Goal: Transaction & Acquisition: Book appointment/travel/reservation

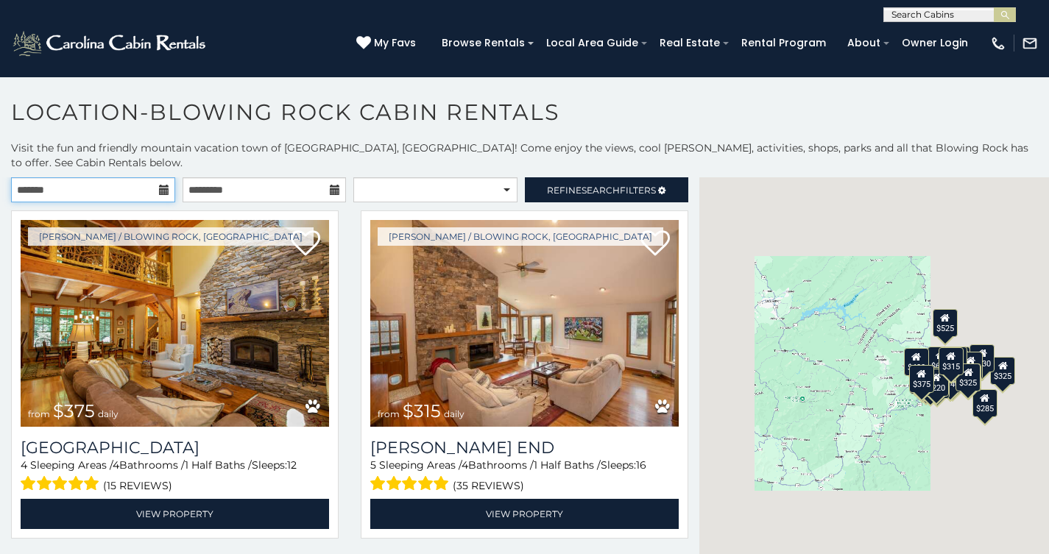
click at [157, 177] on input "text" at bounding box center [93, 189] width 164 height 25
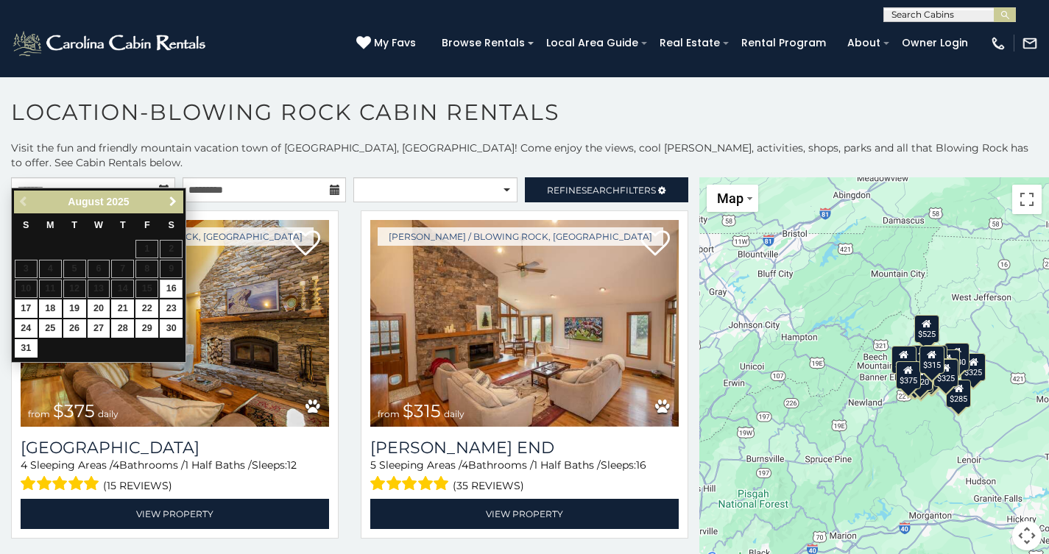
click at [172, 202] on span "Next" at bounding box center [173, 202] width 12 height 12
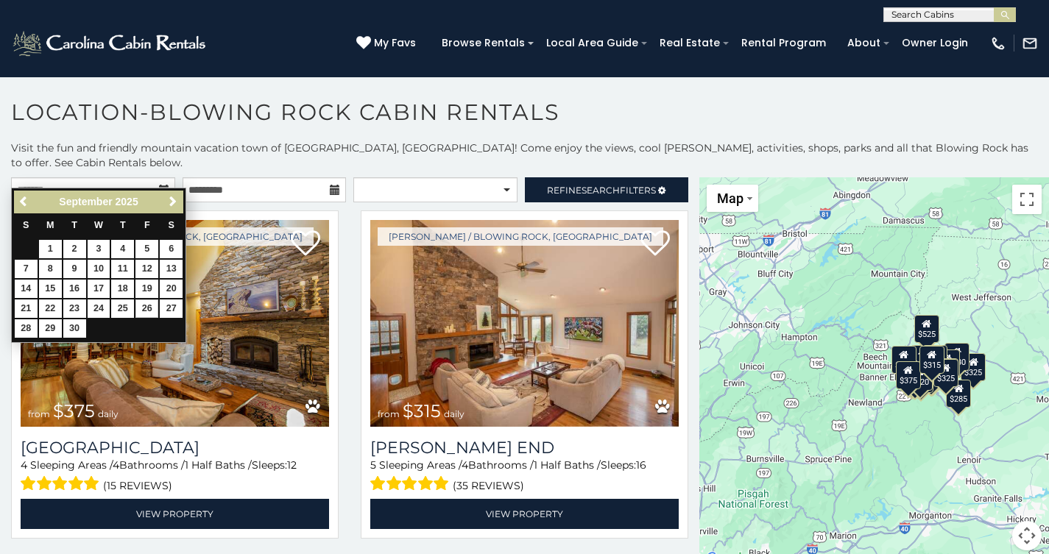
click at [147, 302] on link "26" at bounding box center [146, 309] width 23 height 18
type input "**********"
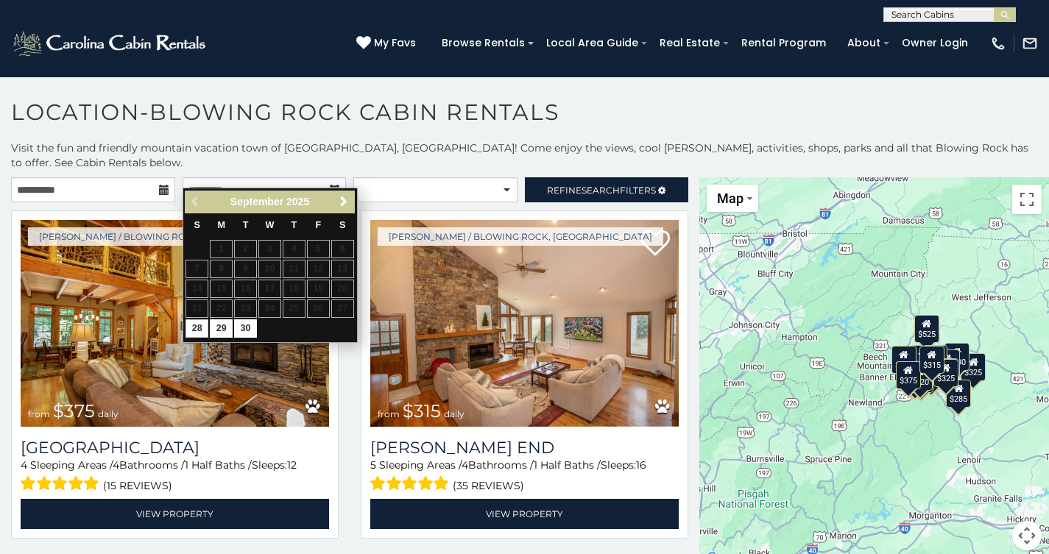
click at [197, 323] on link "28" at bounding box center [196, 328] width 23 height 18
type input "**********"
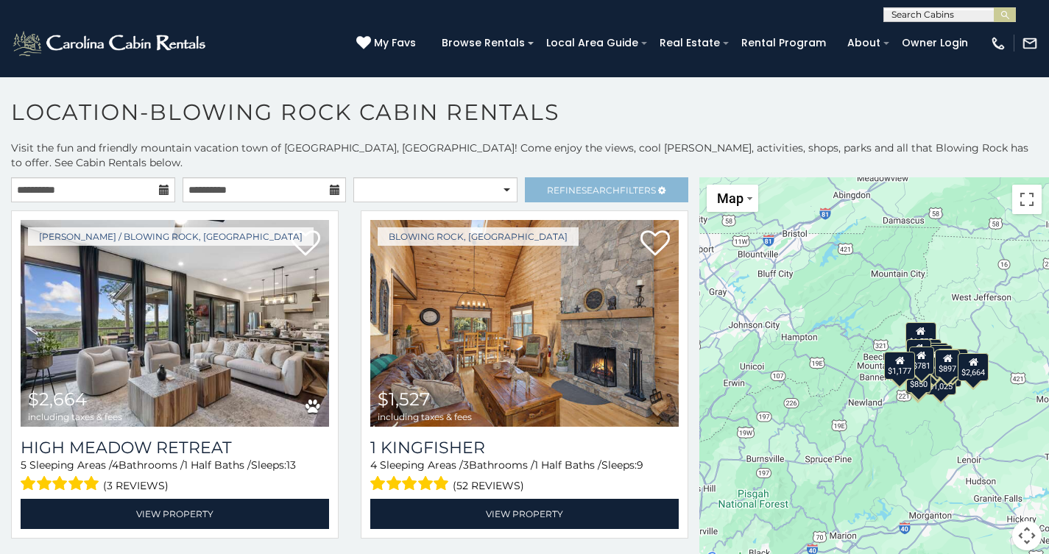
click at [570, 185] on span "Refine Search Filters" at bounding box center [601, 190] width 109 height 11
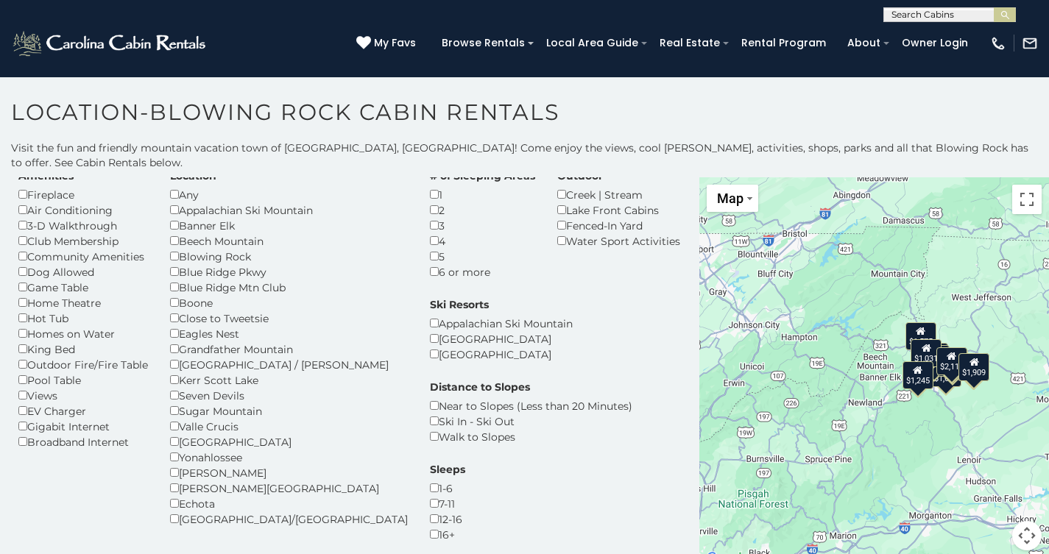
scroll to position [1, 0]
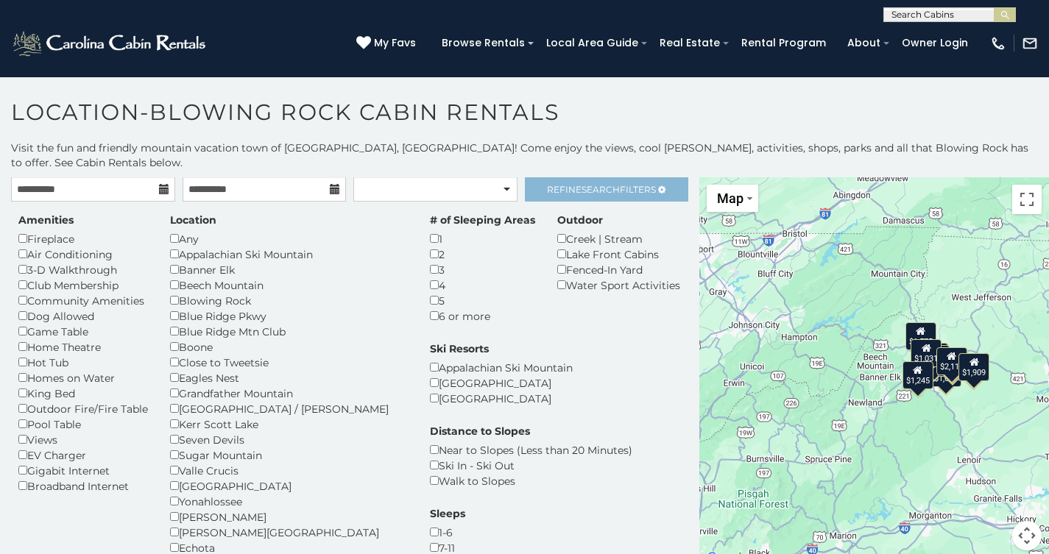
click at [621, 184] on span "Refine Search Filters" at bounding box center [601, 189] width 109 height 11
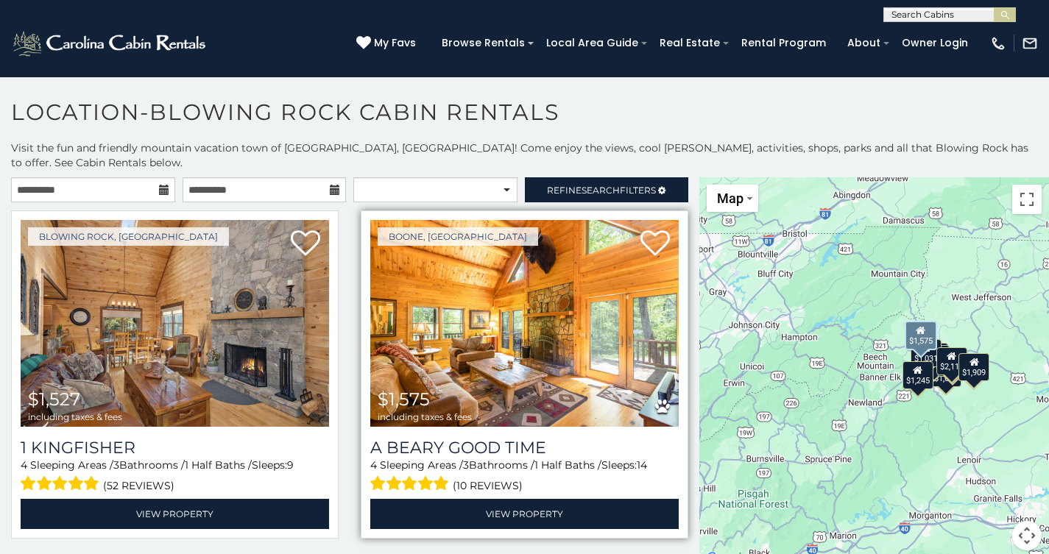
scroll to position [0, 0]
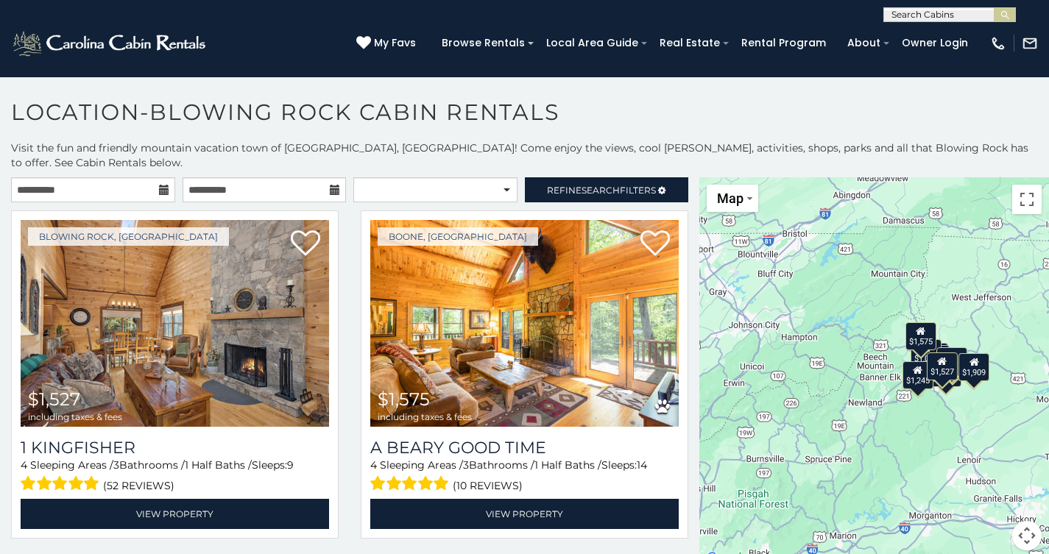
click at [333, 185] on icon at bounding box center [335, 190] width 10 height 10
click at [163, 185] on icon at bounding box center [164, 190] width 10 height 10
click at [103, 177] on input "**********" at bounding box center [93, 189] width 164 height 25
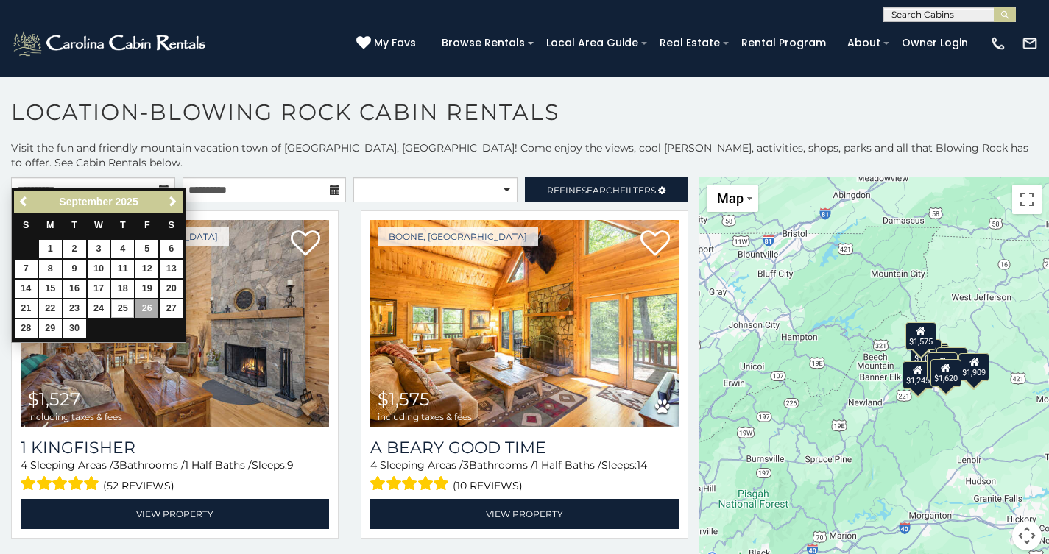
click at [121, 302] on link "25" at bounding box center [122, 309] width 23 height 18
type input "**********"
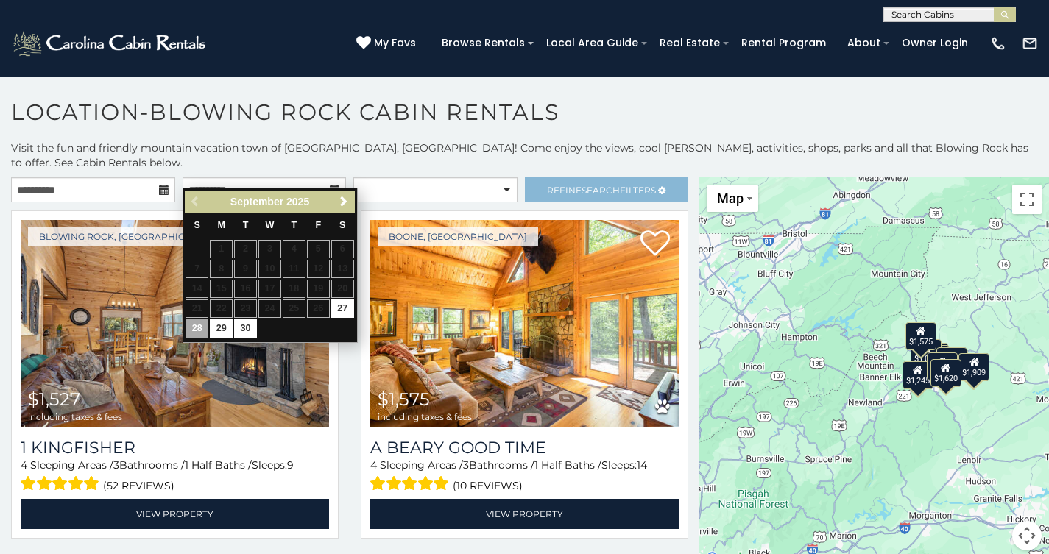
click at [592, 185] on span "Search" at bounding box center [600, 190] width 38 height 11
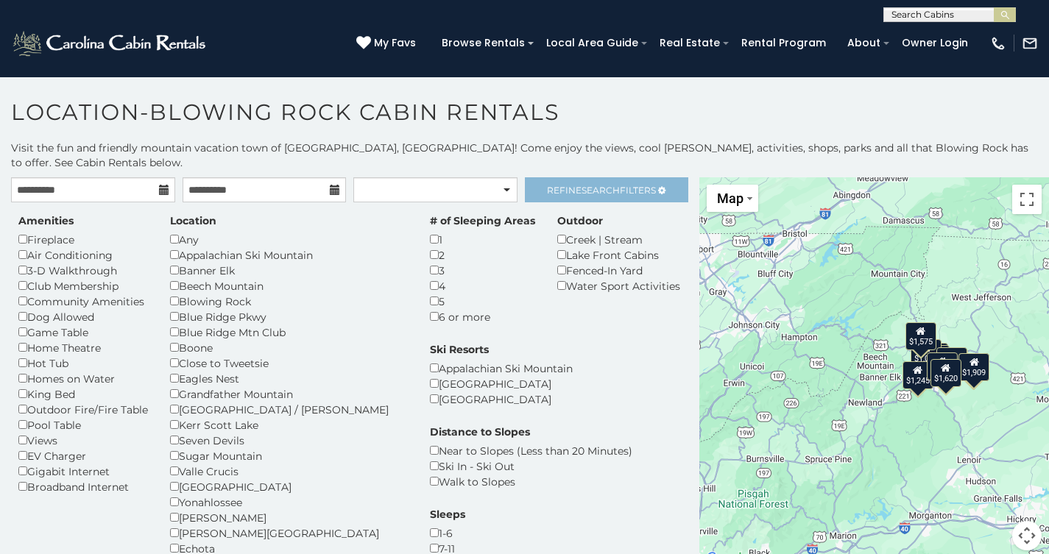
click at [592, 185] on span "Search" at bounding box center [600, 190] width 38 height 11
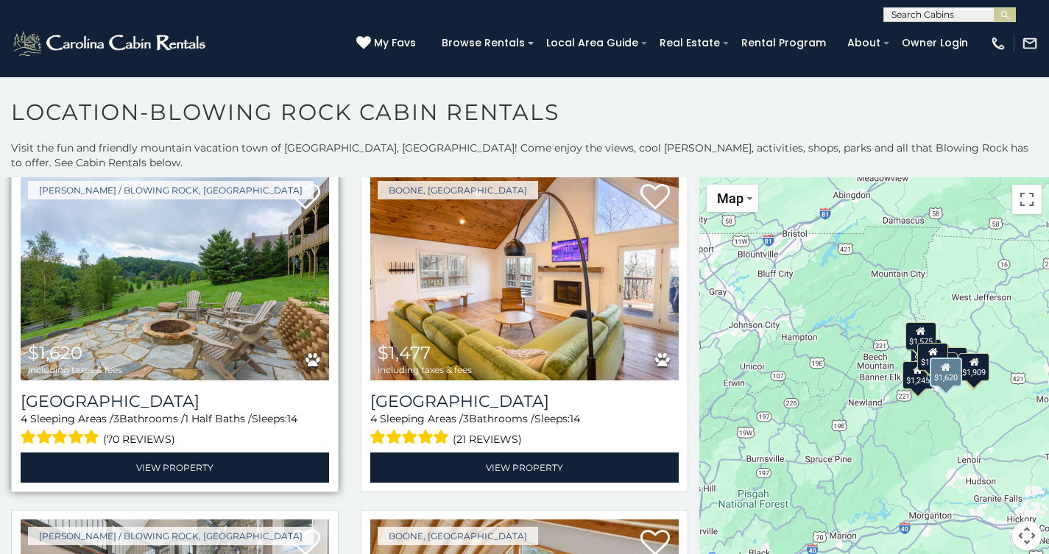
scroll to position [516, 0]
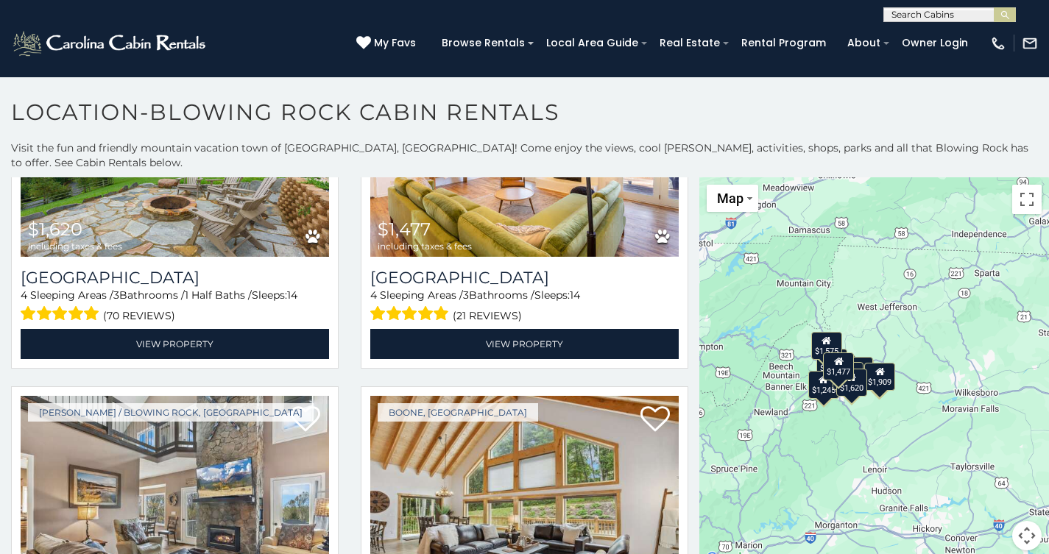
drag, startPoint x: 949, startPoint y: 409, endPoint x: 854, endPoint y: 419, distance: 95.4
click at [854, 419] on div "$1,527 $1,575 $1,620 $1,477 $1,588 $1,031 $2,017 $1,057 $2,112 $1,785 $1,909 $1…" at bounding box center [874, 372] width 350 height 391
click at [932, 459] on div "$1,527 $1,575 $1,620 $1,477 $1,588 $1,031 $2,017 $1,057 $2,112 $1,785 $1,909 $1…" at bounding box center [874, 372] width 350 height 391
click at [1027, 521] on button "Map camera controls" at bounding box center [1026, 535] width 29 height 29
click at [994, 447] on button "Zoom in" at bounding box center [989, 461] width 29 height 29
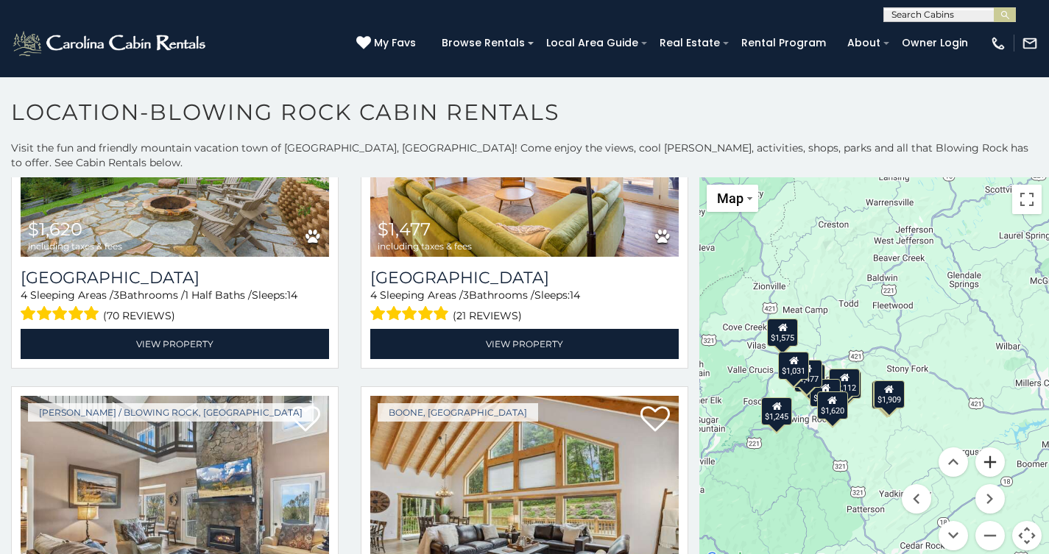
click at [994, 447] on button "Zoom in" at bounding box center [989, 461] width 29 height 29
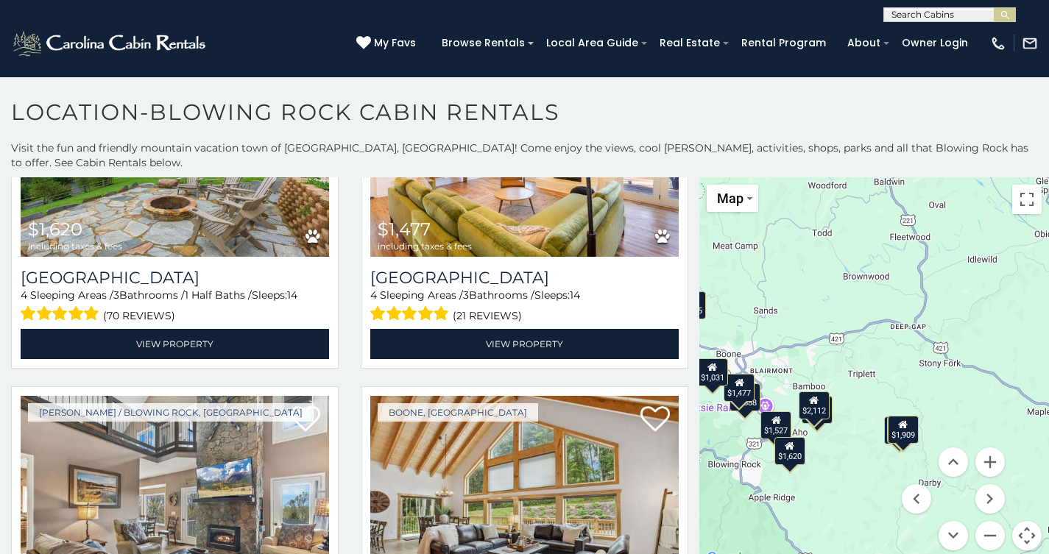
click at [793, 443] on div "$1,620" at bounding box center [789, 451] width 31 height 28
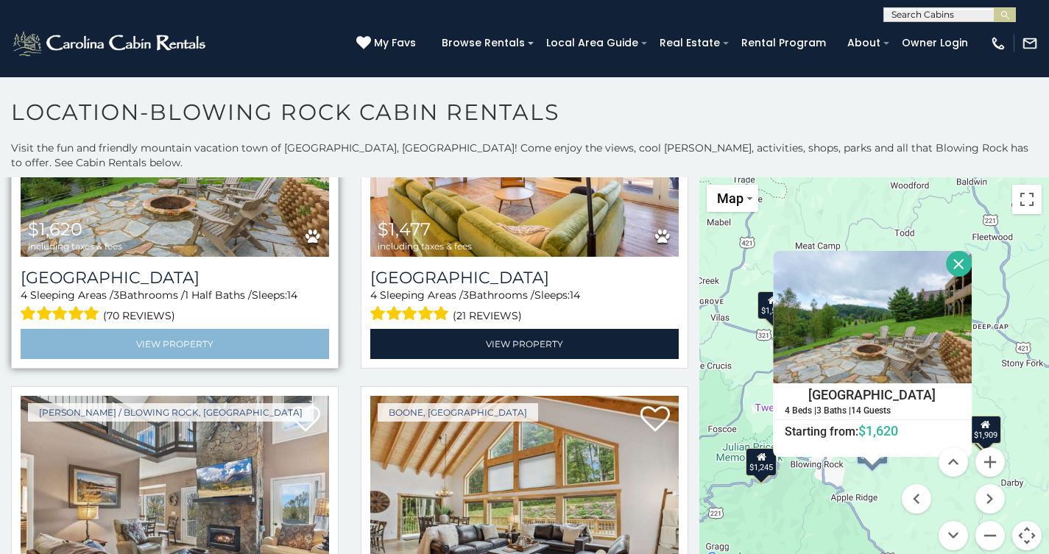
click at [272, 329] on link "View Property" at bounding box center [175, 344] width 308 height 30
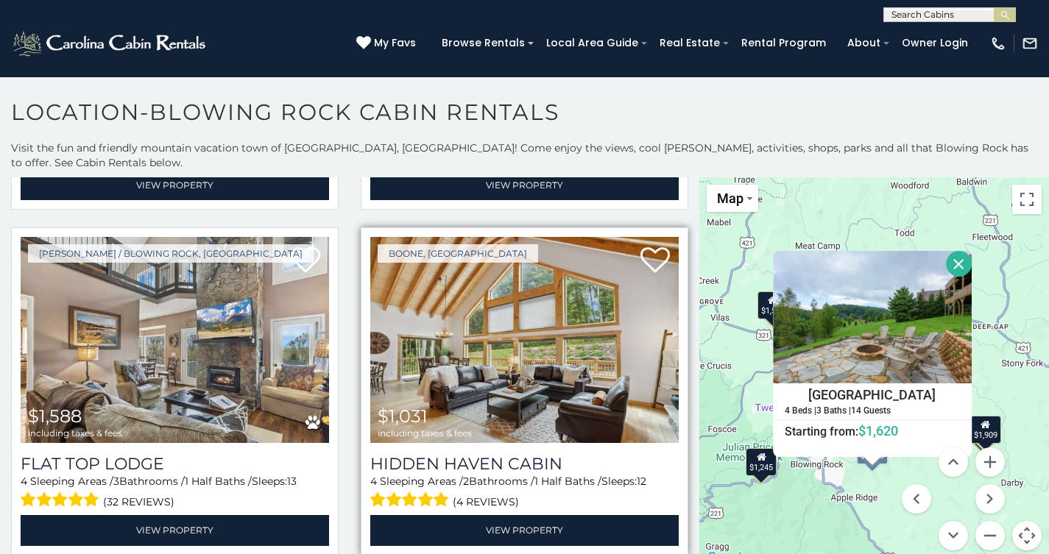
scroll to position [696, 0]
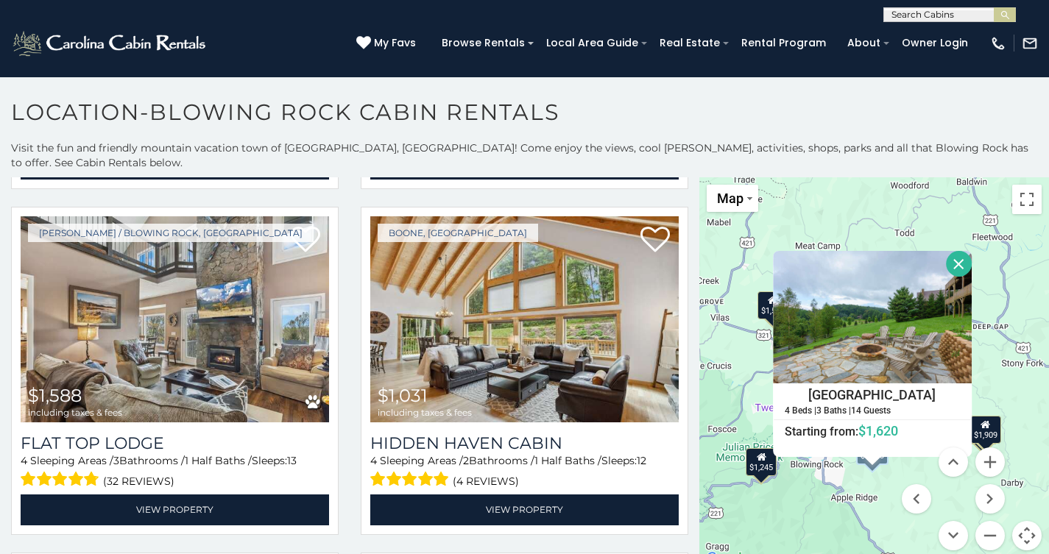
click at [971, 251] on button "Close" at bounding box center [958, 264] width 26 height 26
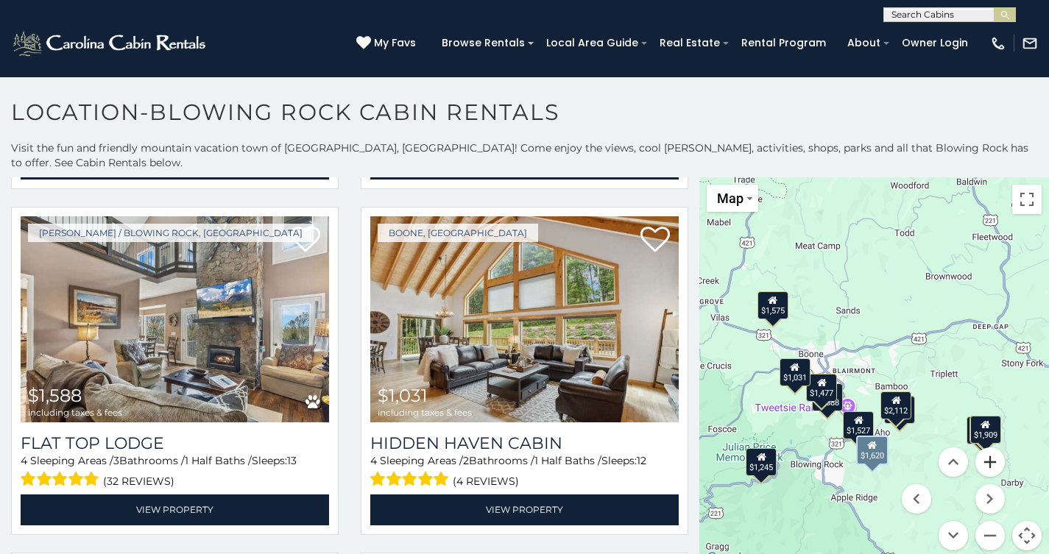
click at [989, 448] on button "Zoom in" at bounding box center [989, 461] width 29 height 29
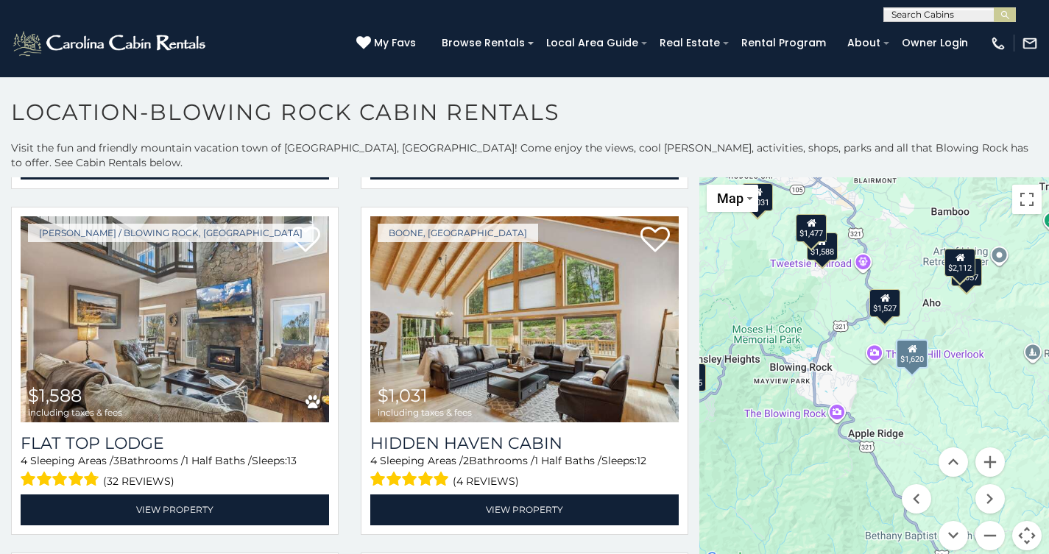
drag, startPoint x: 858, startPoint y: 432, endPoint x: 901, endPoint y: 245, distance: 191.8
click at [901, 243] on div "$1,527 $1,575 $1,620 $1,477 $1,588 $1,031 $2,017 $1,057 $2,112 $1,785 $1,909 $1…" at bounding box center [874, 372] width 350 height 391
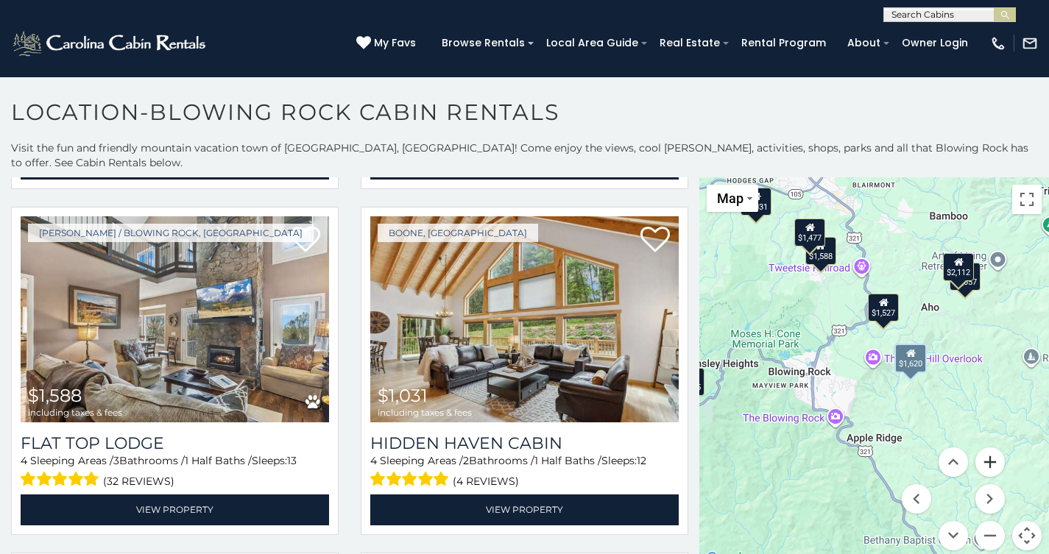
click at [991, 447] on button "Zoom in" at bounding box center [989, 461] width 29 height 29
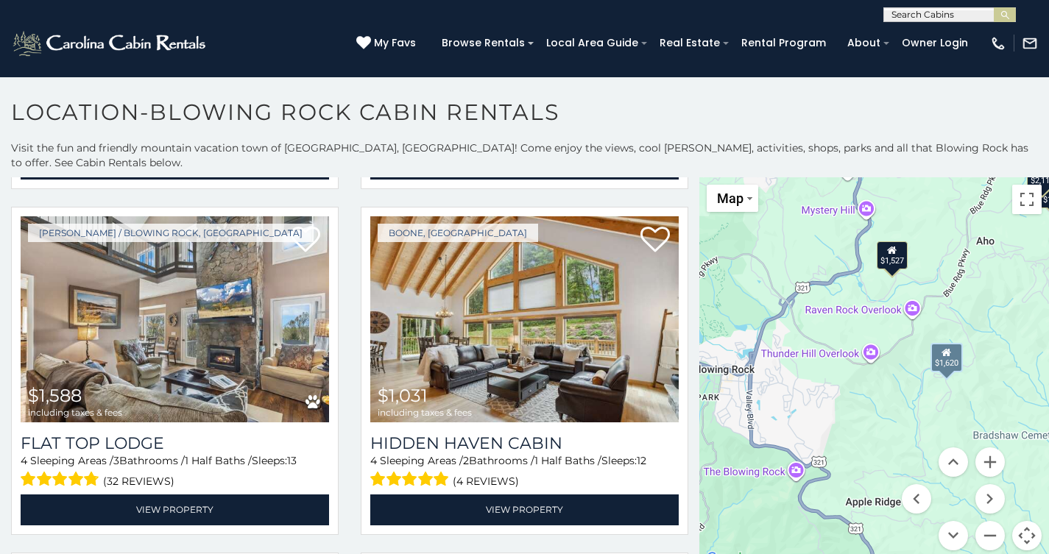
click at [893, 245] on icon at bounding box center [892, 250] width 10 height 10
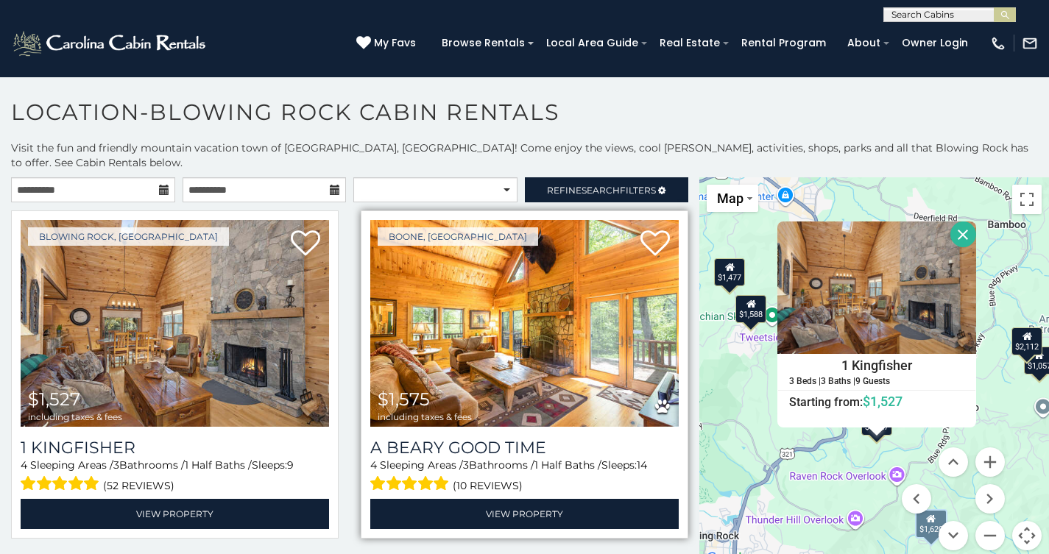
scroll to position [0, 0]
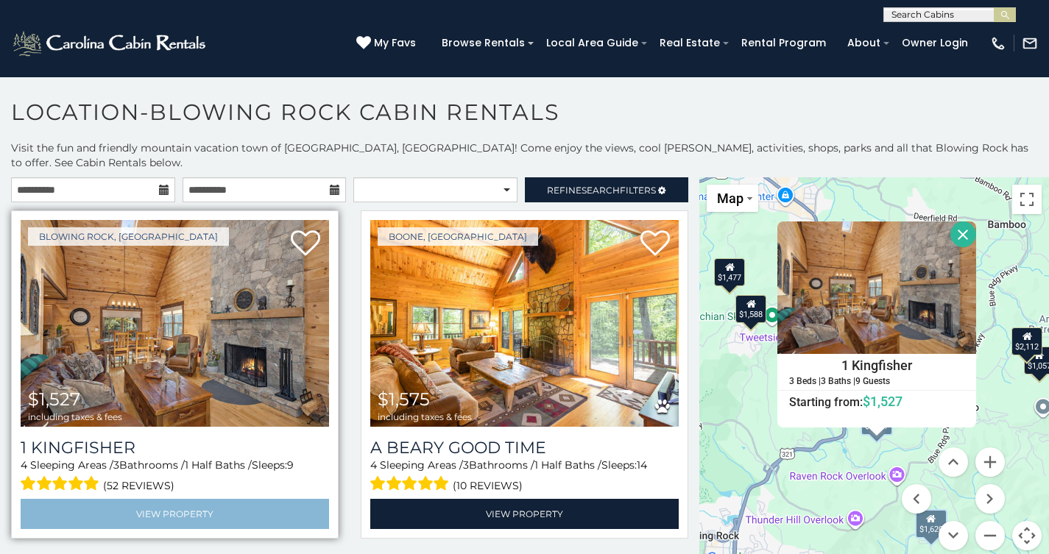
click at [199, 499] on link "View Property" at bounding box center [175, 514] width 308 height 30
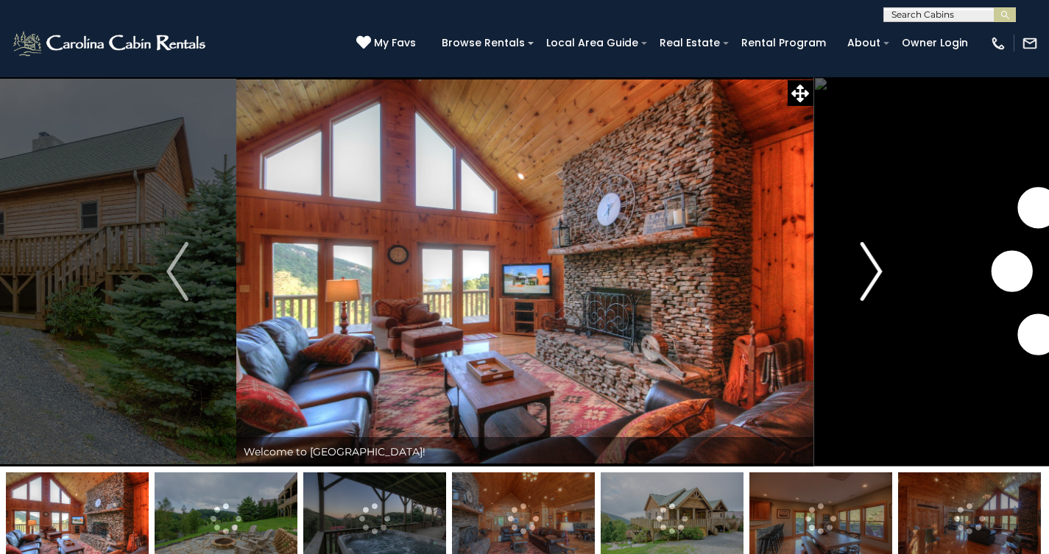
click at [871, 283] on img "Next" at bounding box center [871, 271] width 22 height 59
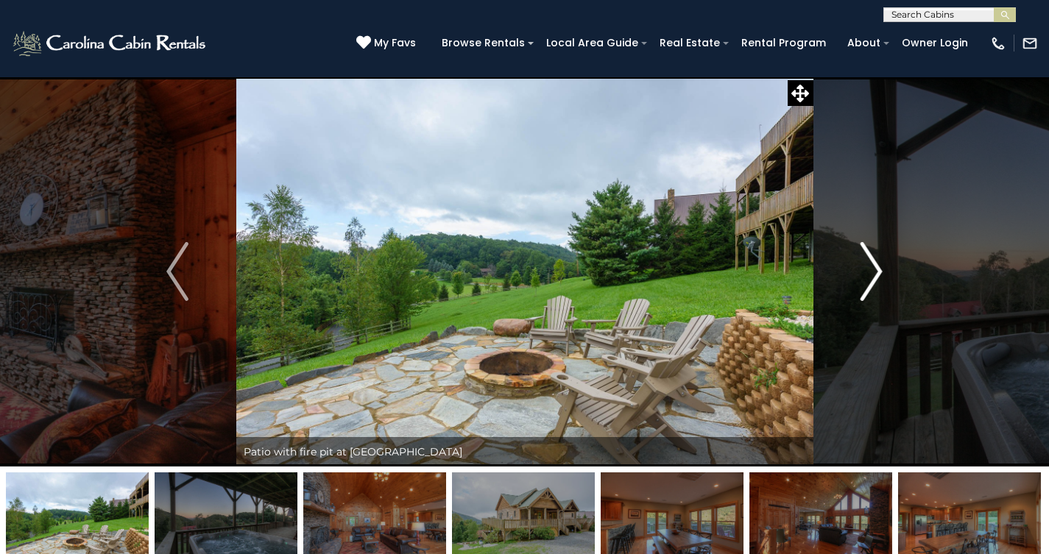
click at [871, 283] on img "Next" at bounding box center [871, 271] width 22 height 59
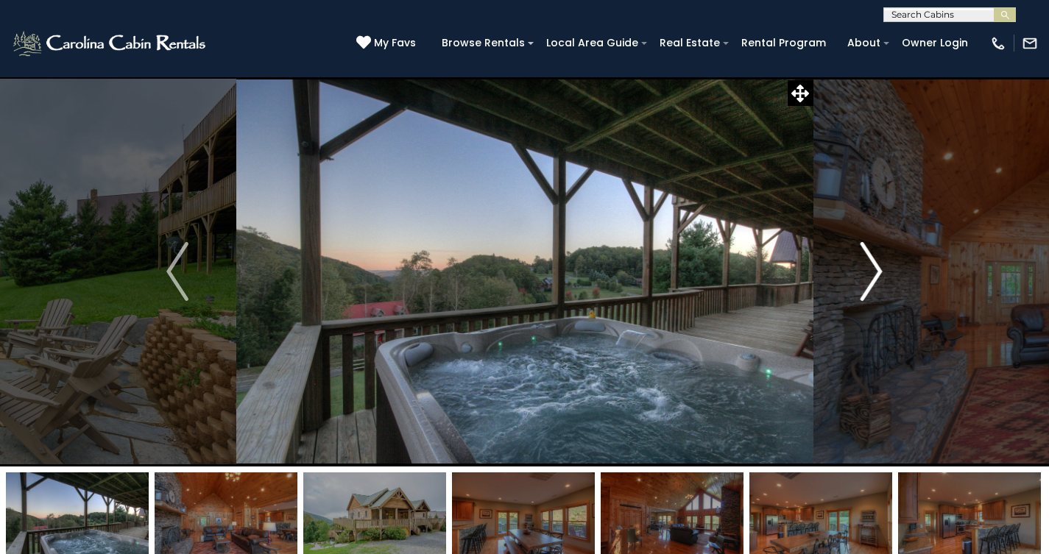
click at [871, 283] on img "Next" at bounding box center [871, 271] width 22 height 59
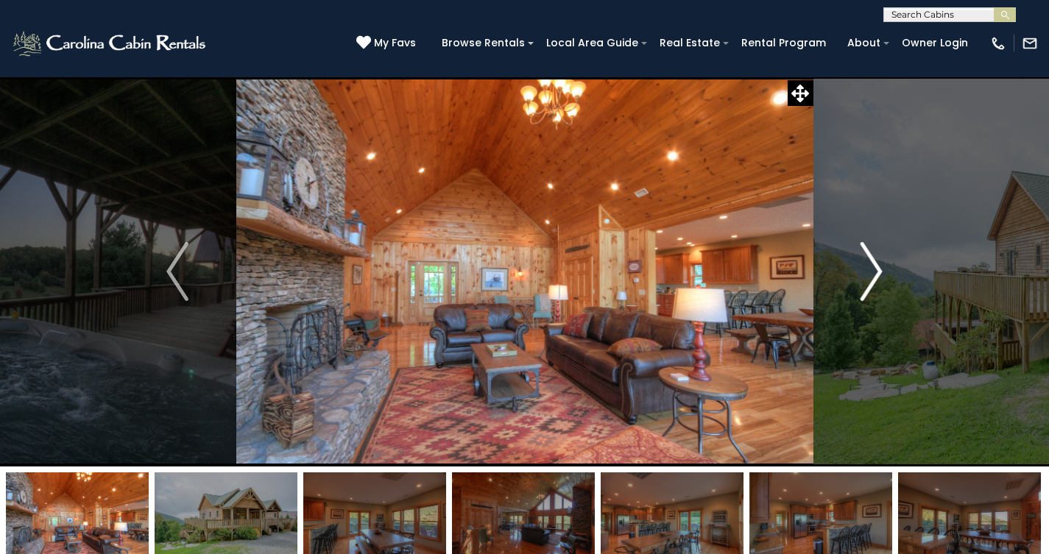
click at [874, 283] on img "Next" at bounding box center [871, 271] width 22 height 59
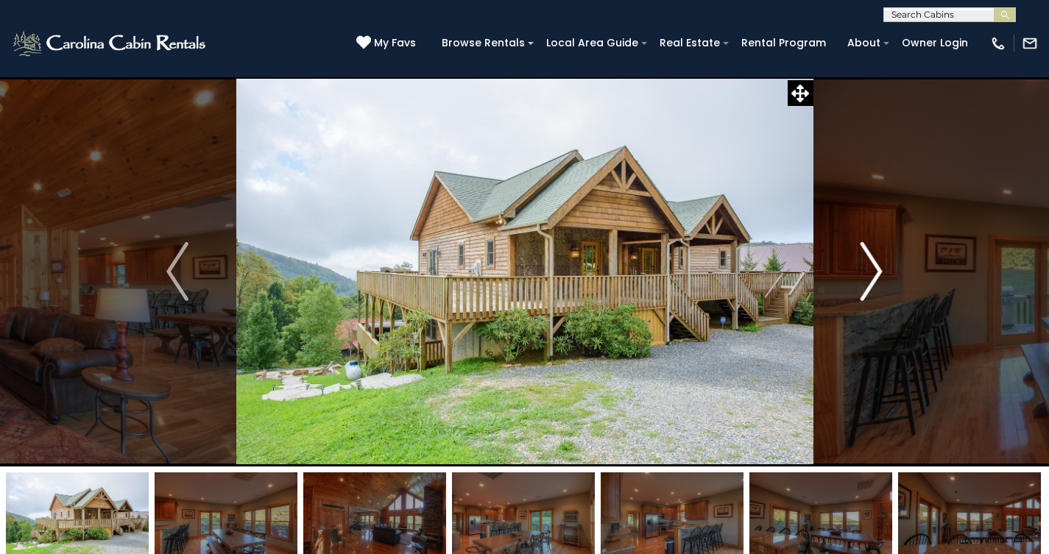
click at [874, 283] on img "Next" at bounding box center [871, 271] width 22 height 59
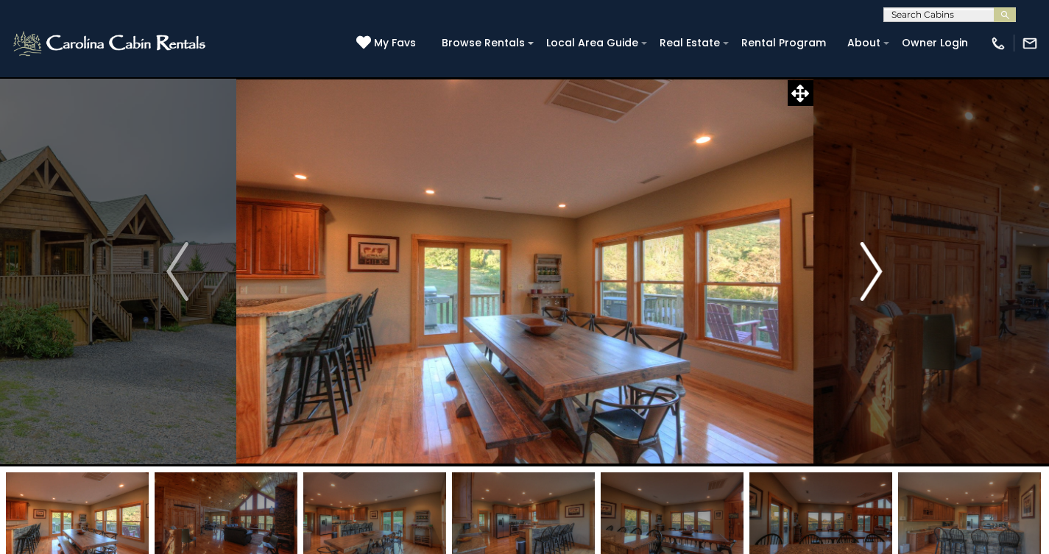
click at [874, 283] on img "Next" at bounding box center [871, 271] width 22 height 59
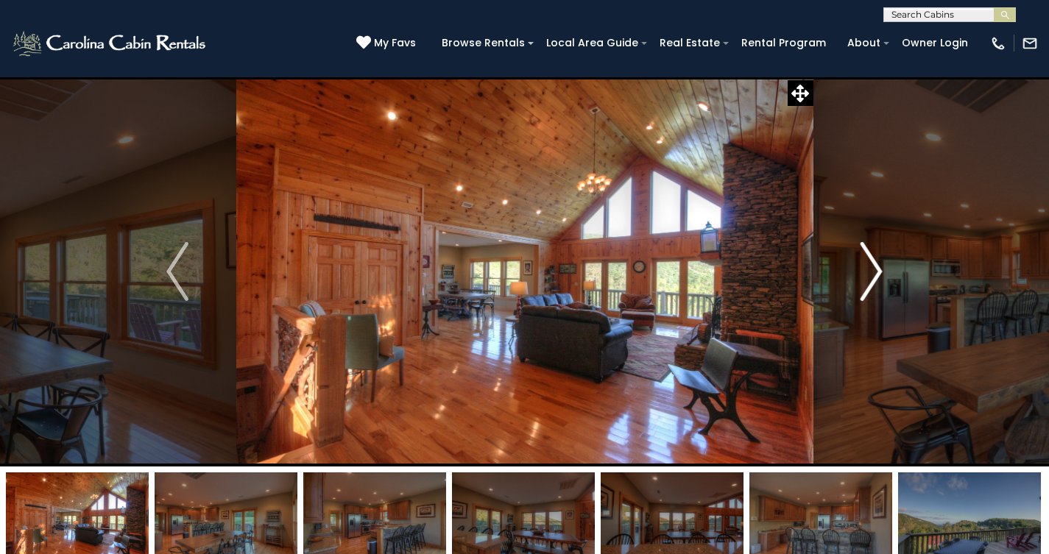
click at [869, 272] on img "Next" at bounding box center [871, 271] width 22 height 59
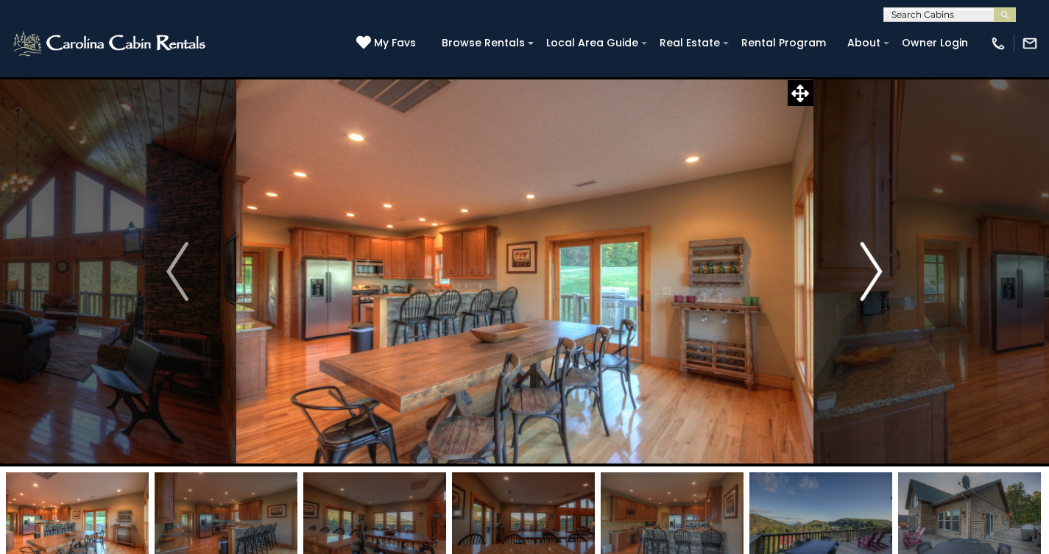
click at [869, 271] on img "Next" at bounding box center [871, 271] width 22 height 59
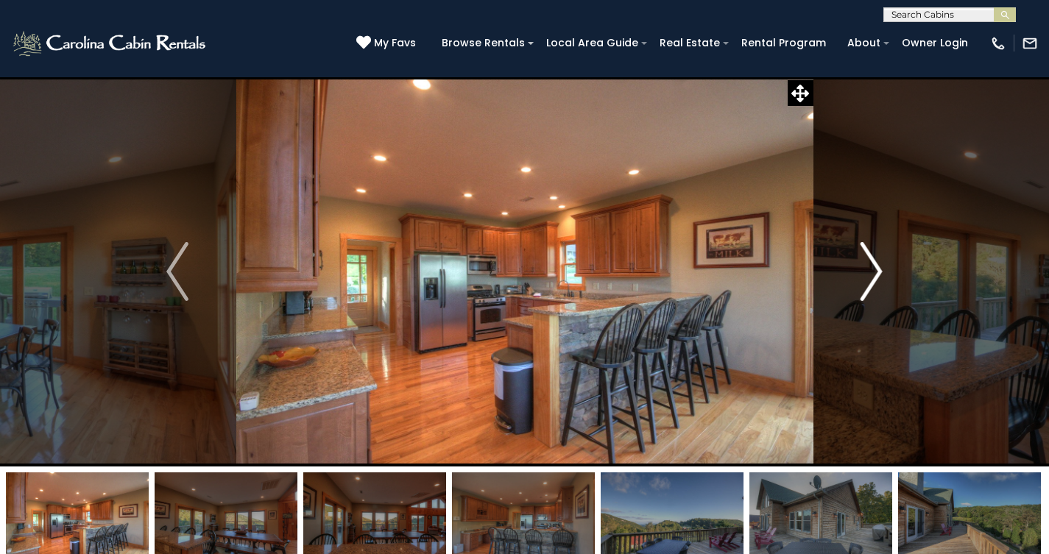
click at [869, 272] on img "Next" at bounding box center [871, 271] width 22 height 59
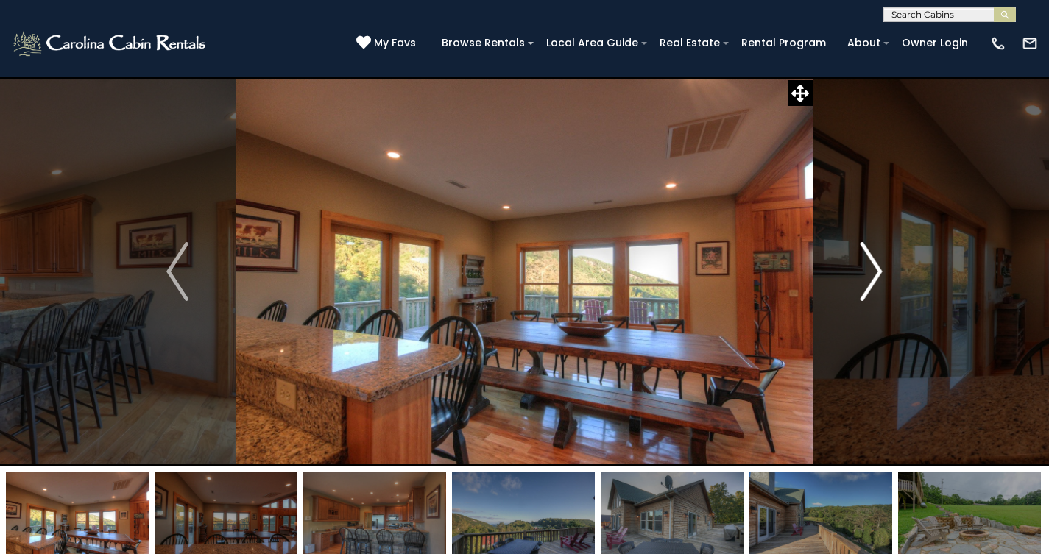
click at [869, 272] on img "Next" at bounding box center [871, 271] width 22 height 59
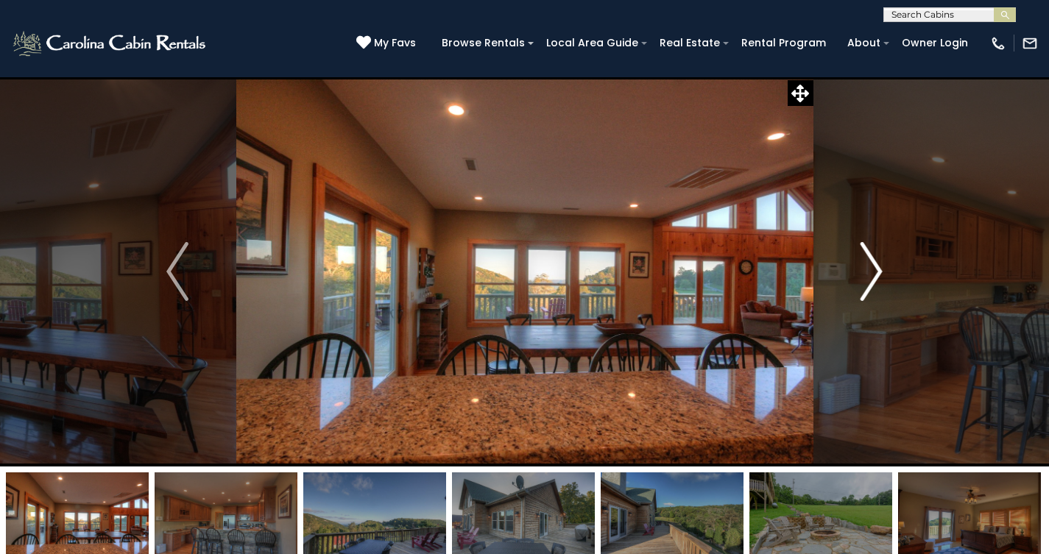
click at [869, 272] on img "Next" at bounding box center [871, 271] width 22 height 59
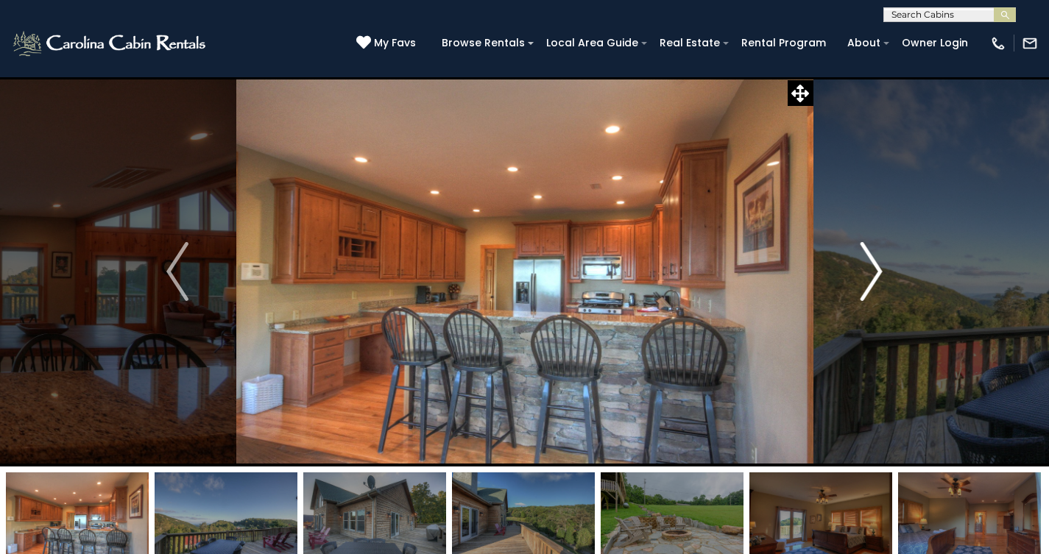
click at [869, 272] on img "Next" at bounding box center [871, 271] width 22 height 59
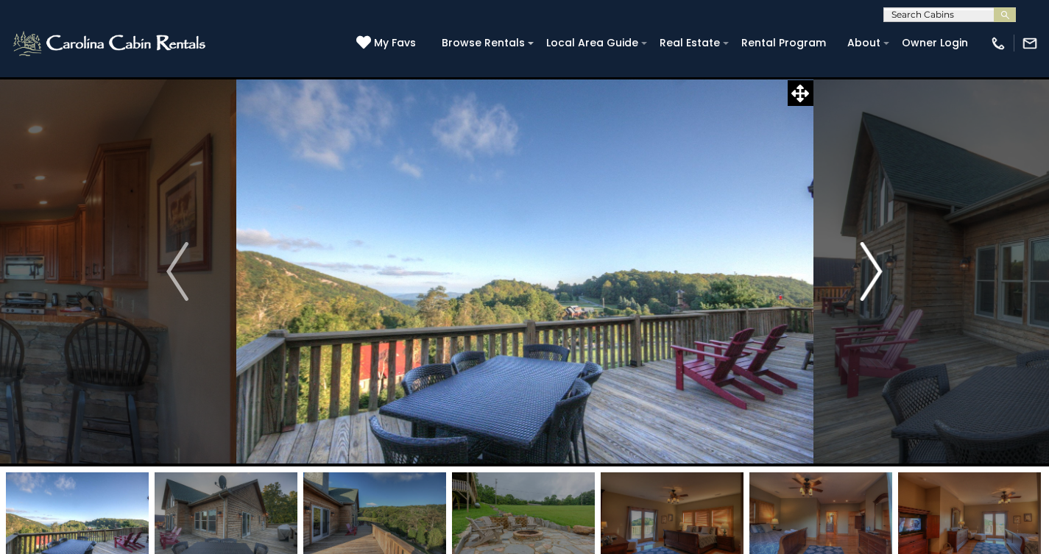
click at [869, 272] on img "Next" at bounding box center [871, 271] width 22 height 59
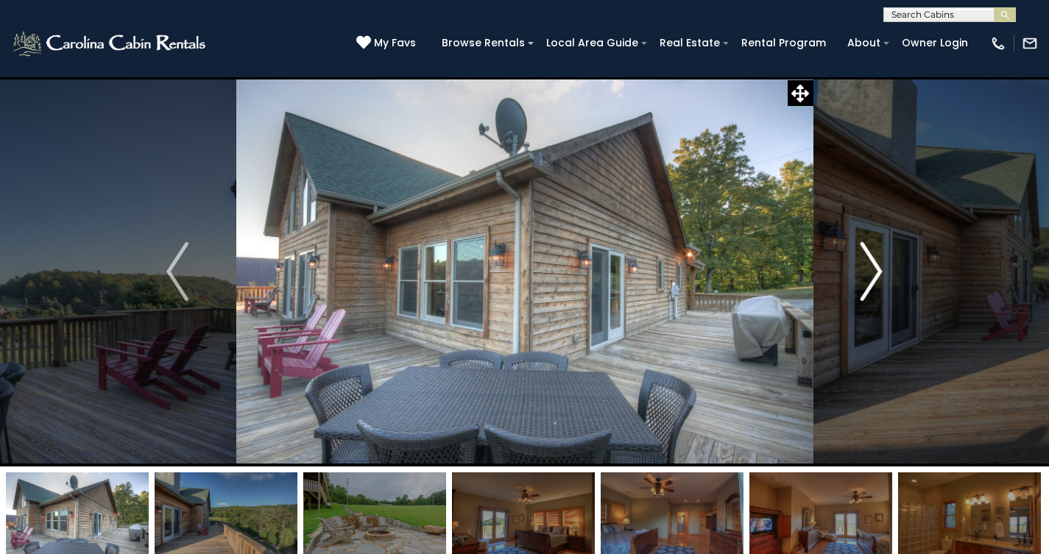
click at [870, 274] on img "Next" at bounding box center [871, 271] width 22 height 59
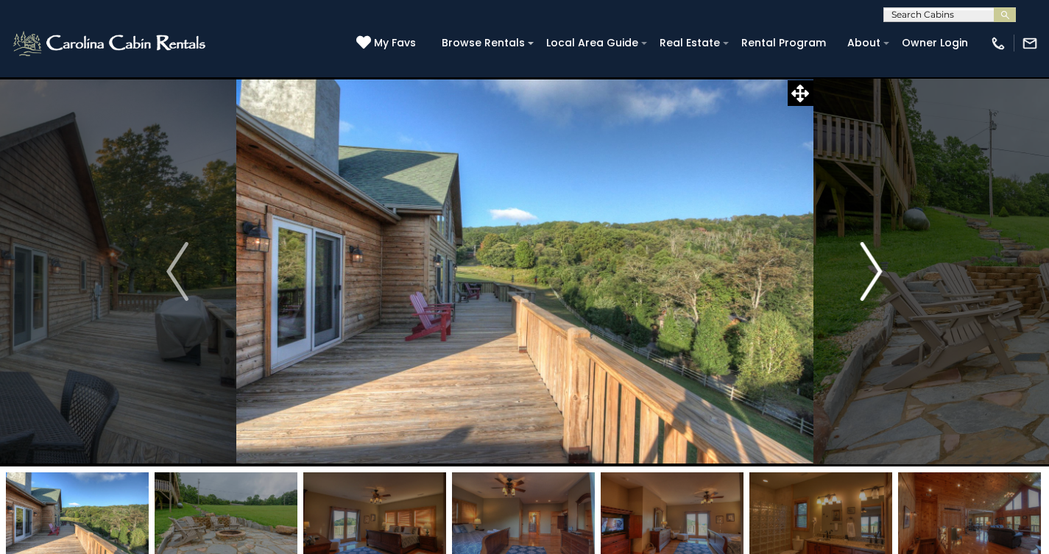
click at [870, 274] on img "Next" at bounding box center [871, 271] width 22 height 59
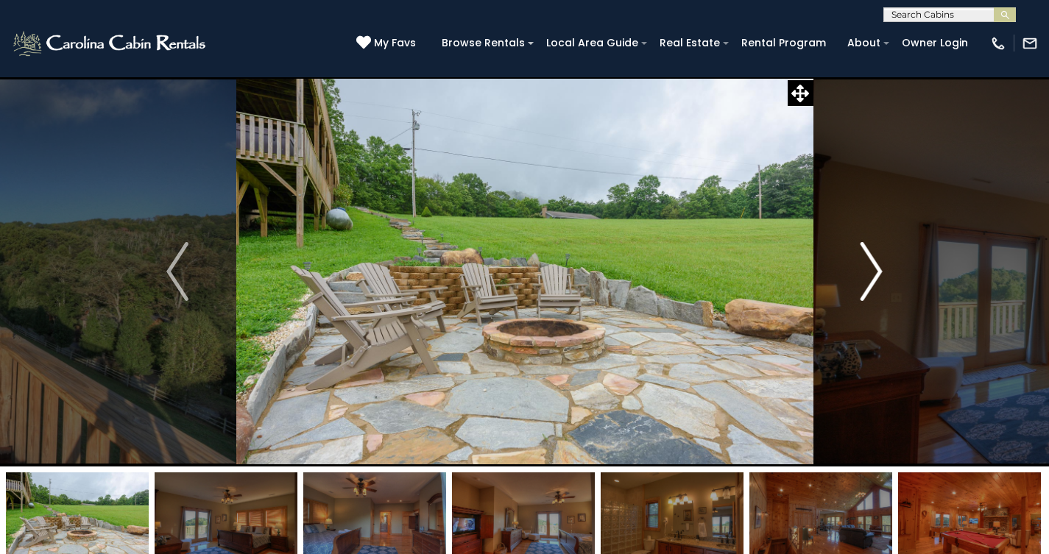
click at [874, 282] on img "Next" at bounding box center [871, 271] width 22 height 59
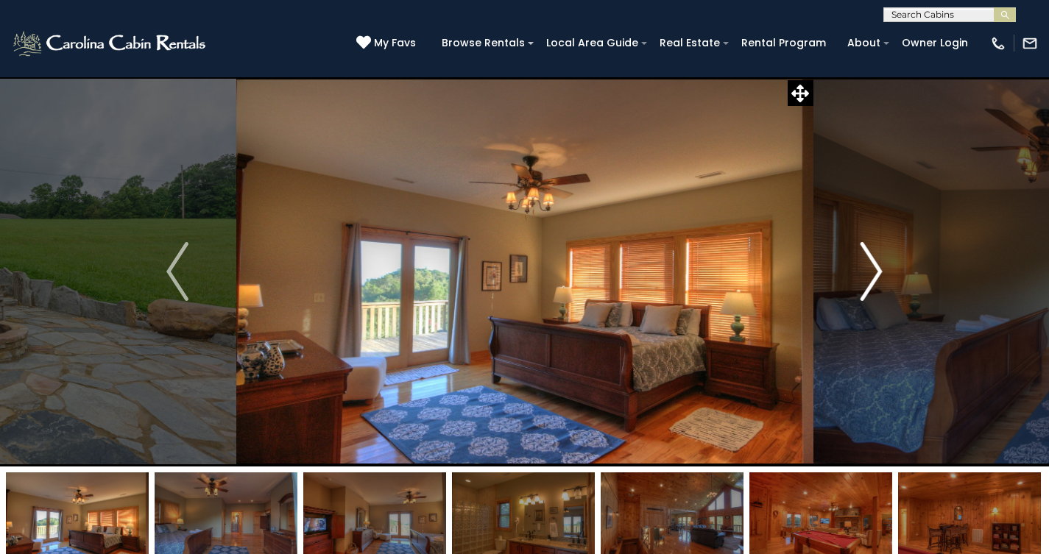
click at [874, 282] on img "Next" at bounding box center [871, 271] width 22 height 59
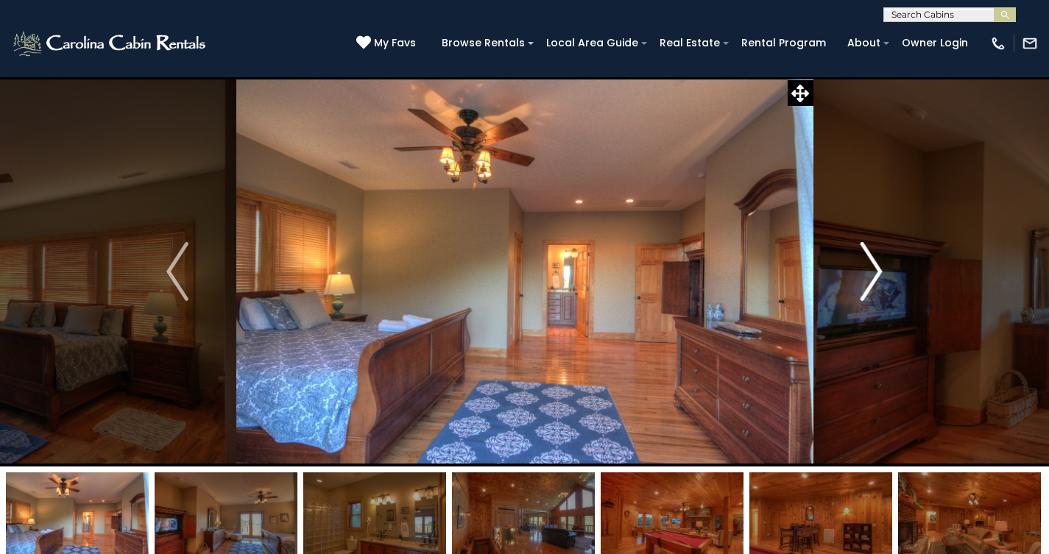
click at [874, 282] on img "Next" at bounding box center [871, 271] width 22 height 59
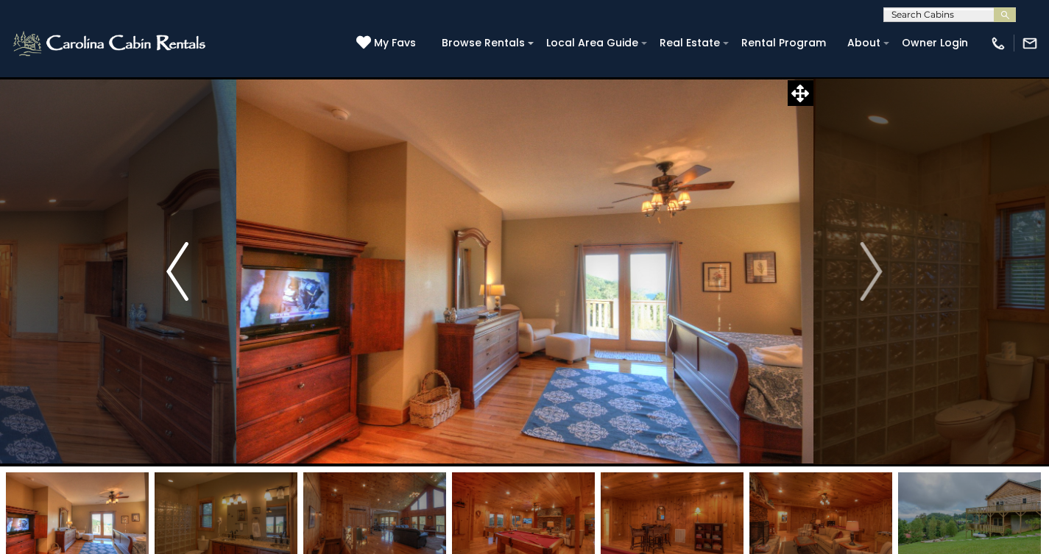
click at [173, 274] on img "Previous" at bounding box center [177, 271] width 22 height 59
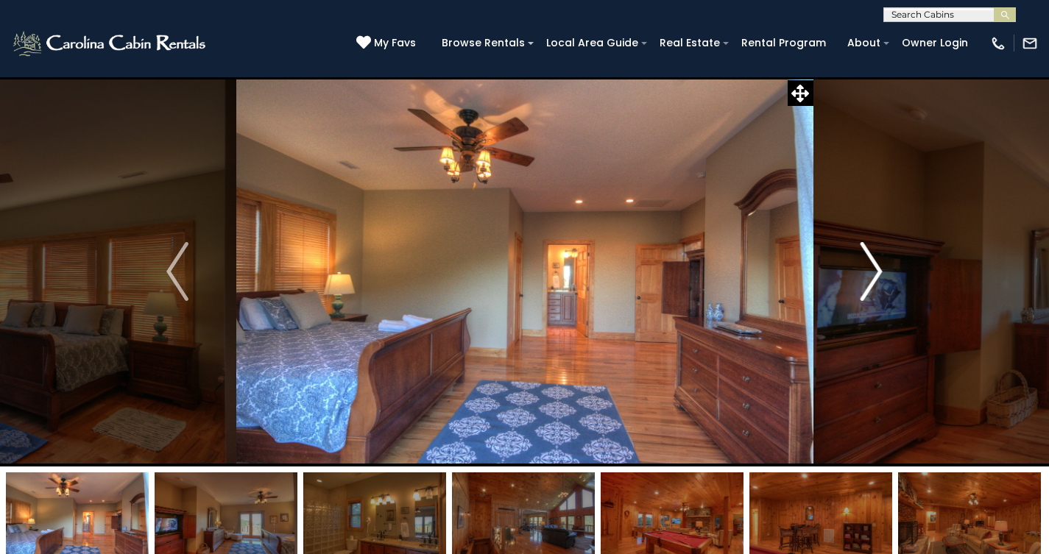
click at [874, 271] on img "Next" at bounding box center [871, 271] width 22 height 59
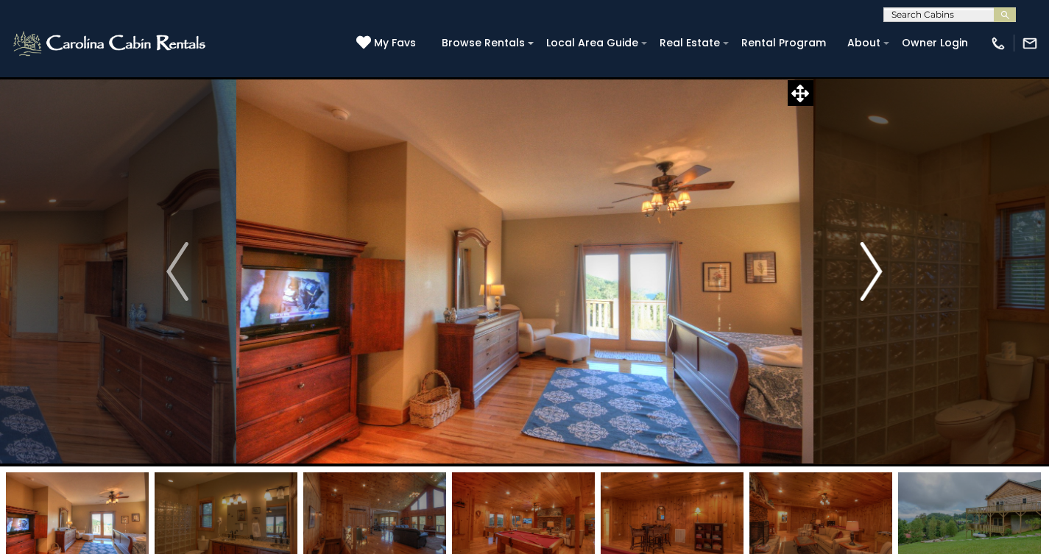
click at [874, 272] on img "Next" at bounding box center [871, 271] width 22 height 59
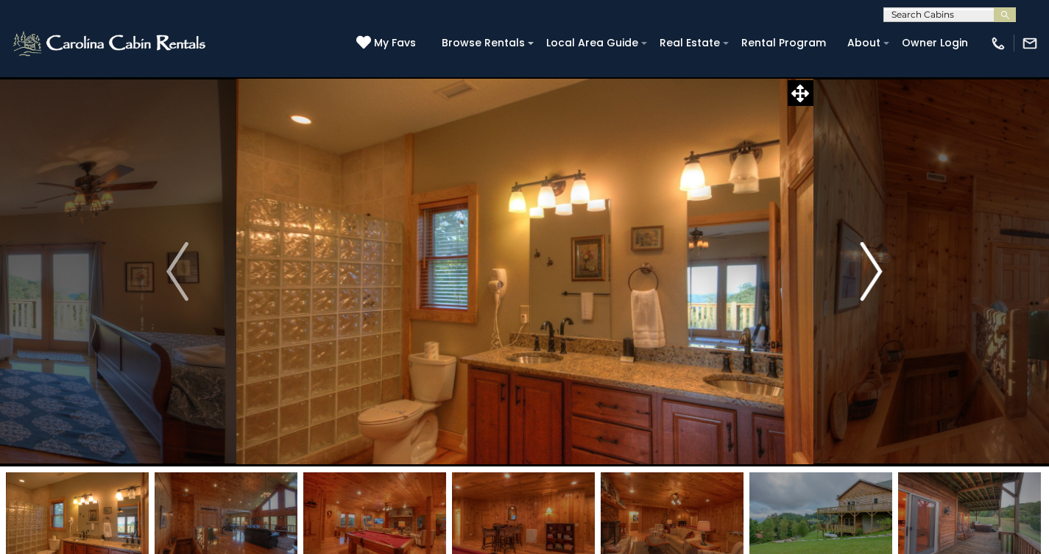
click at [874, 272] on img "Next" at bounding box center [871, 271] width 22 height 59
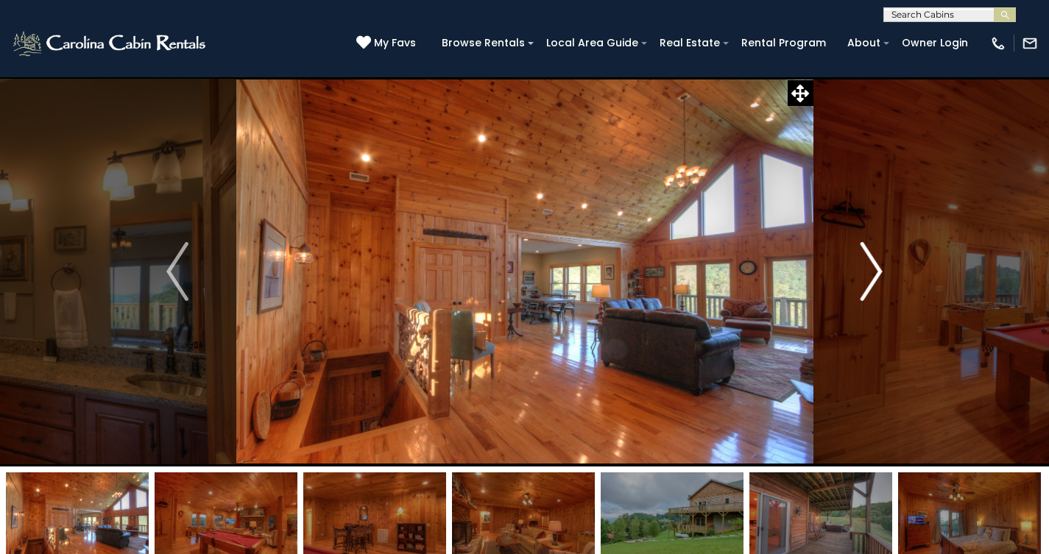
click at [874, 272] on img "Next" at bounding box center [871, 271] width 22 height 59
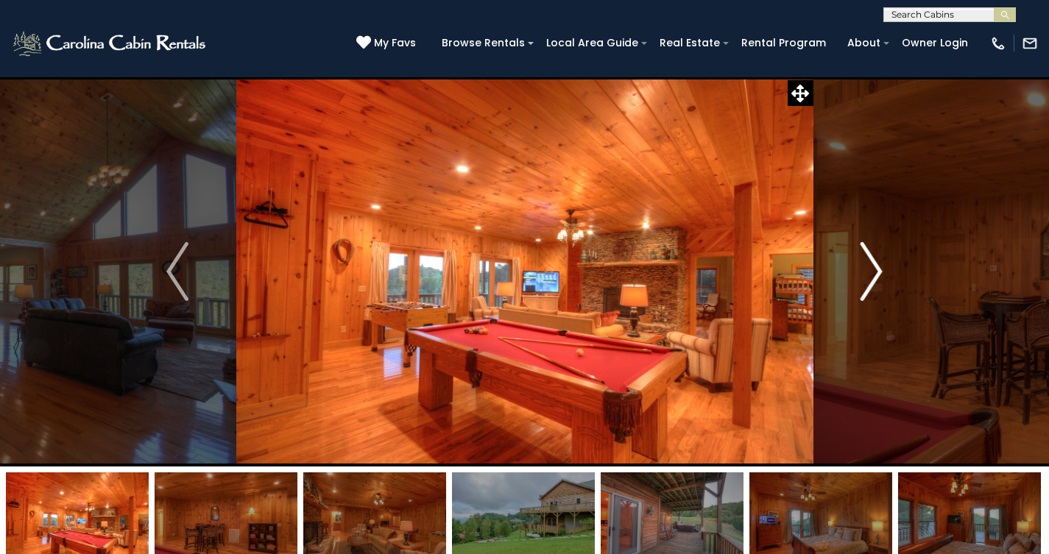
click at [872, 273] on img "Next" at bounding box center [871, 271] width 22 height 59
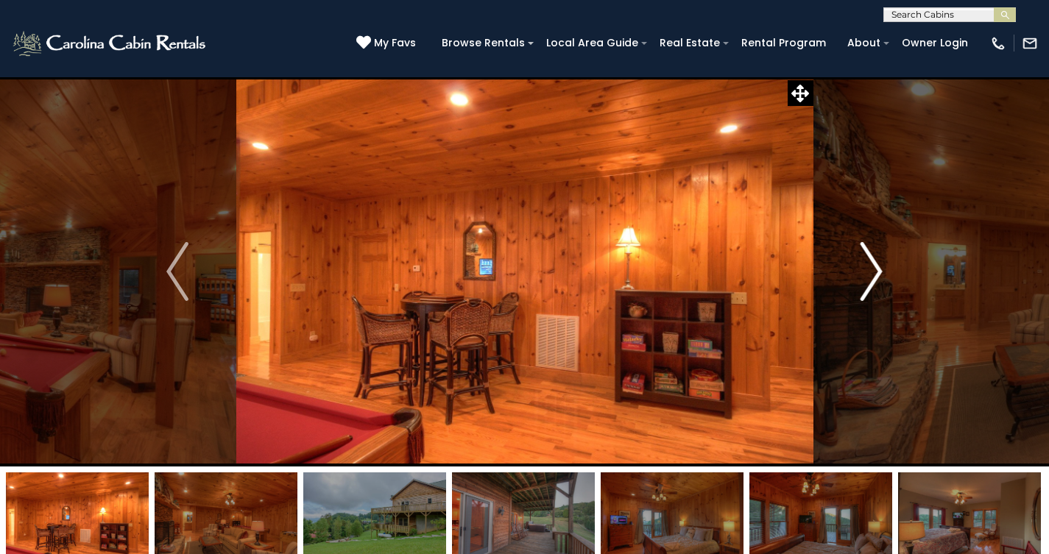
click at [872, 273] on img "Next" at bounding box center [871, 271] width 22 height 59
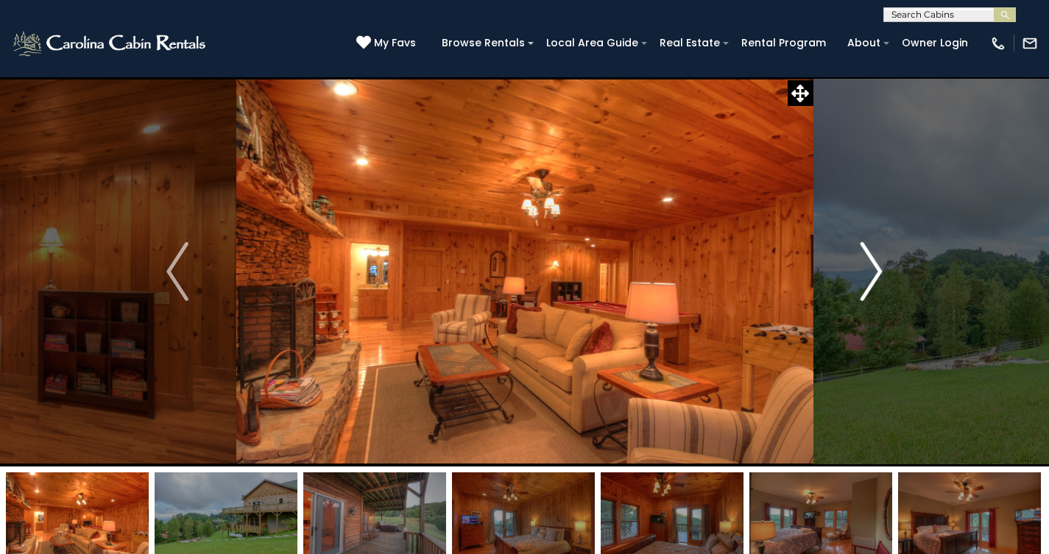
click at [872, 275] on img "Next" at bounding box center [871, 271] width 22 height 59
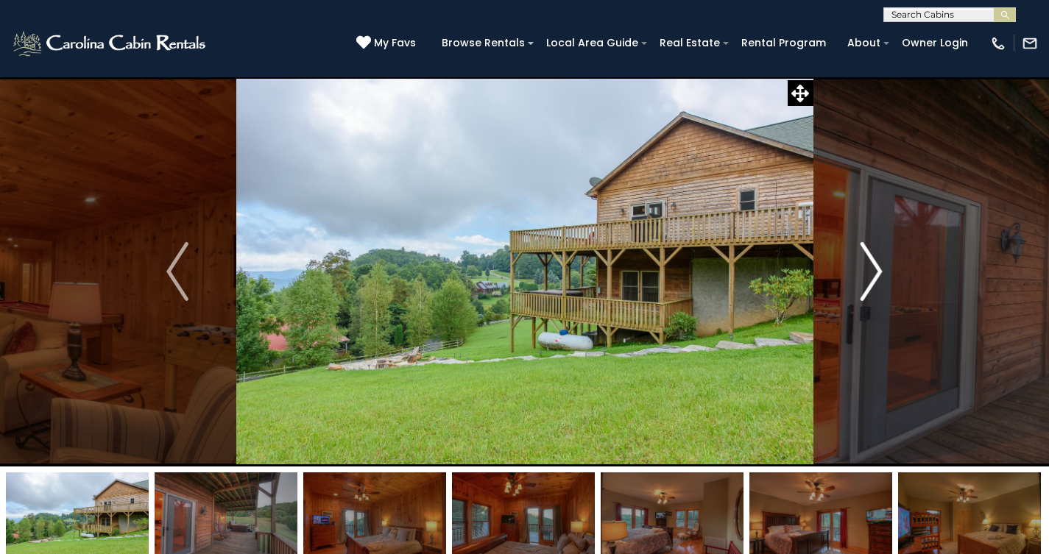
click at [872, 275] on img "Next" at bounding box center [871, 271] width 22 height 59
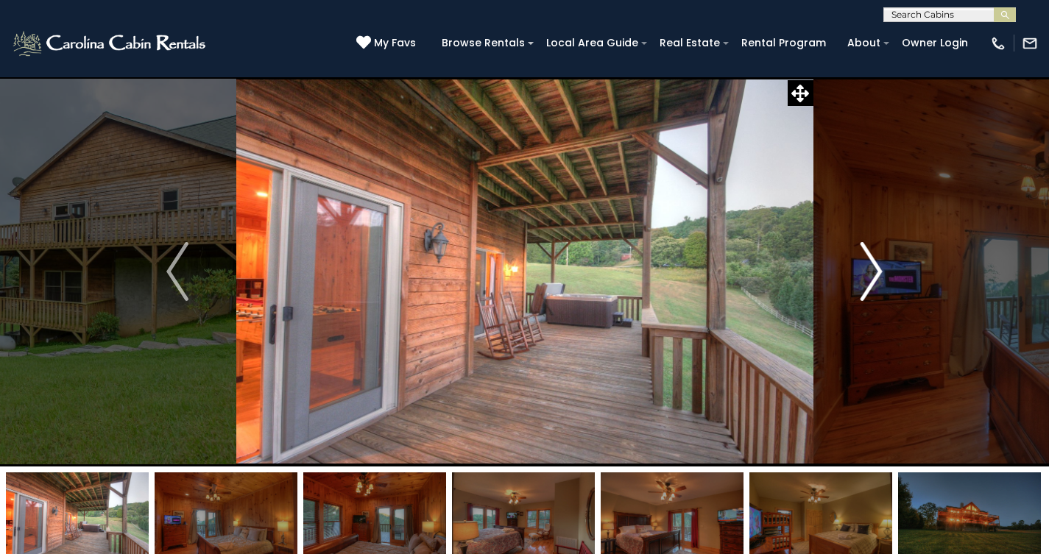
click at [872, 275] on img "Next" at bounding box center [871, 271] width 22 height 59
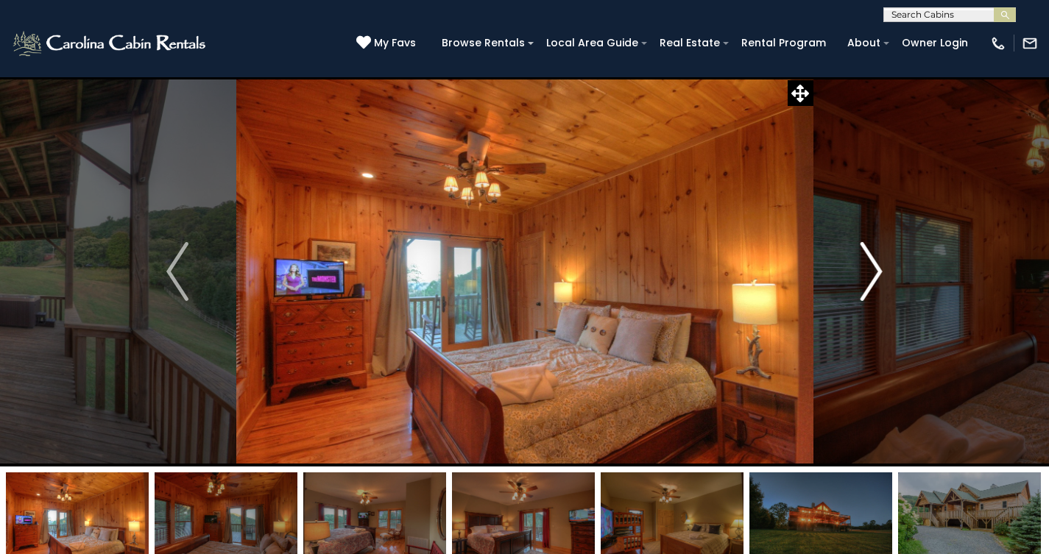
click at [872, 275] on img "Next" at bounding box center [871, 271] width 22 height 59
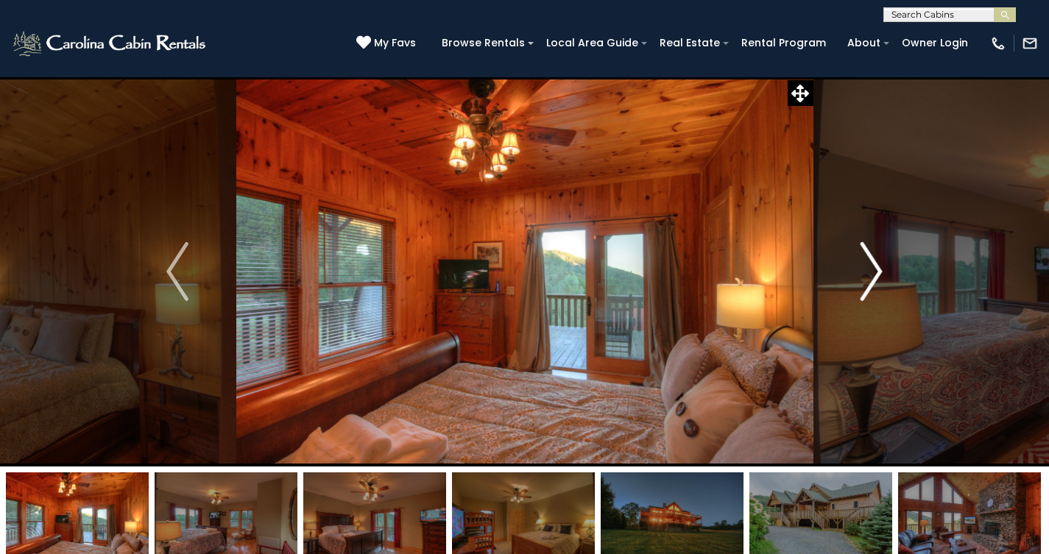
click at [872, 275] on img "Next" at bounding box center [871, 271] width 22 height 59
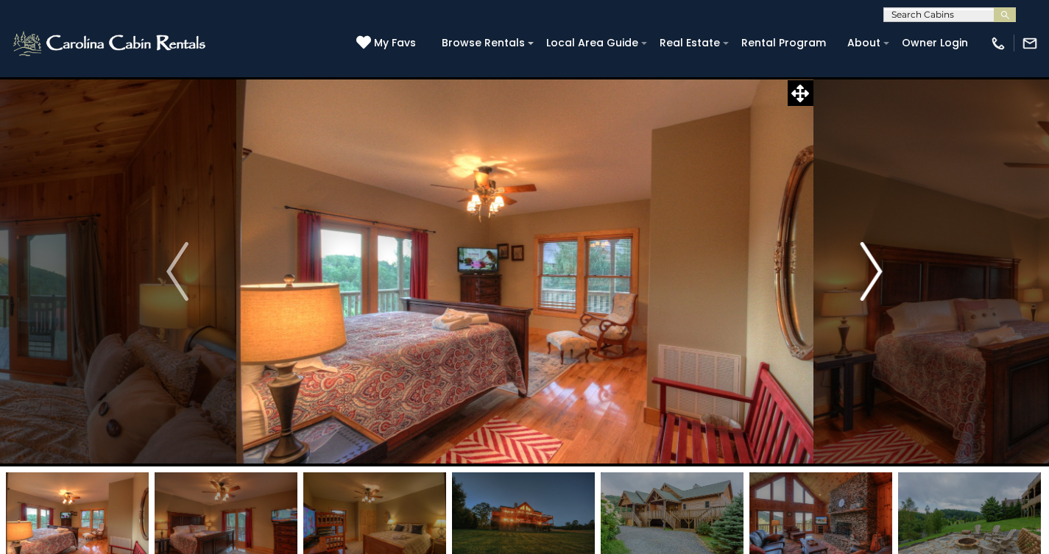
click at [872, 275] on img "Next" at bounding box center [871, 271] width 22 height 59
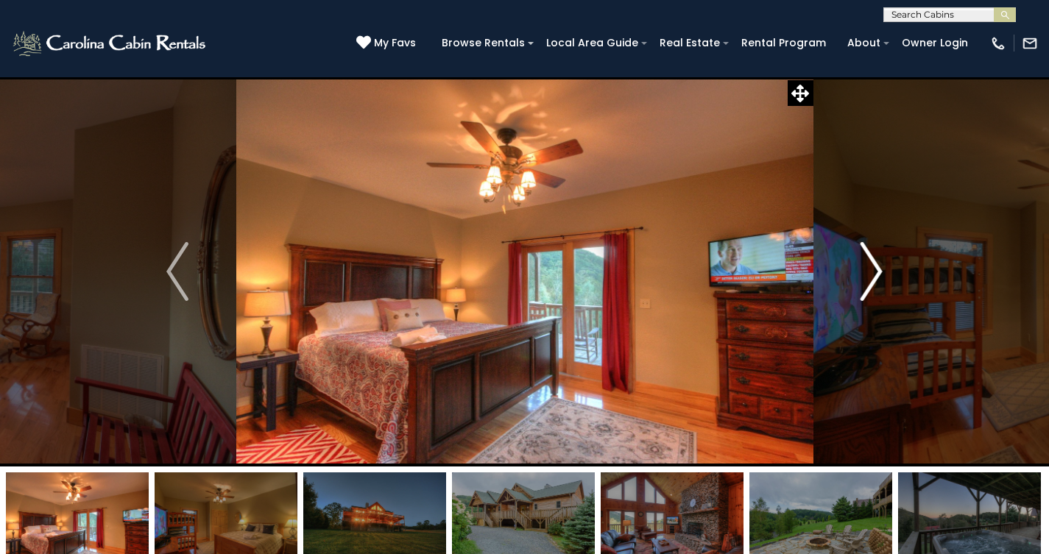
click at [872, 275] on img "Next" at bounding box center [871, 271] width 22 height 59
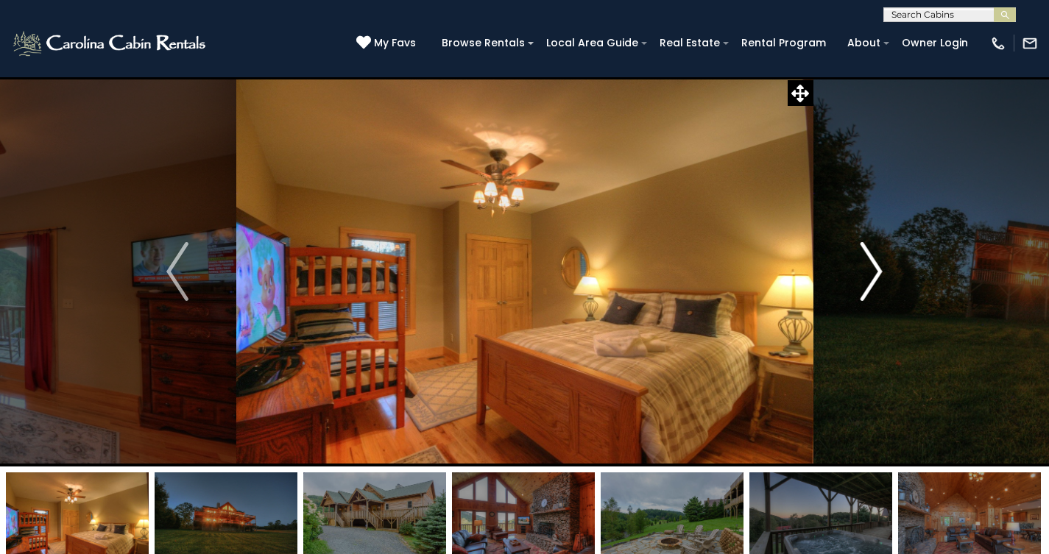
click at [872, 275] on img "Next" at bounding box center [871, 271] width 22 height 59
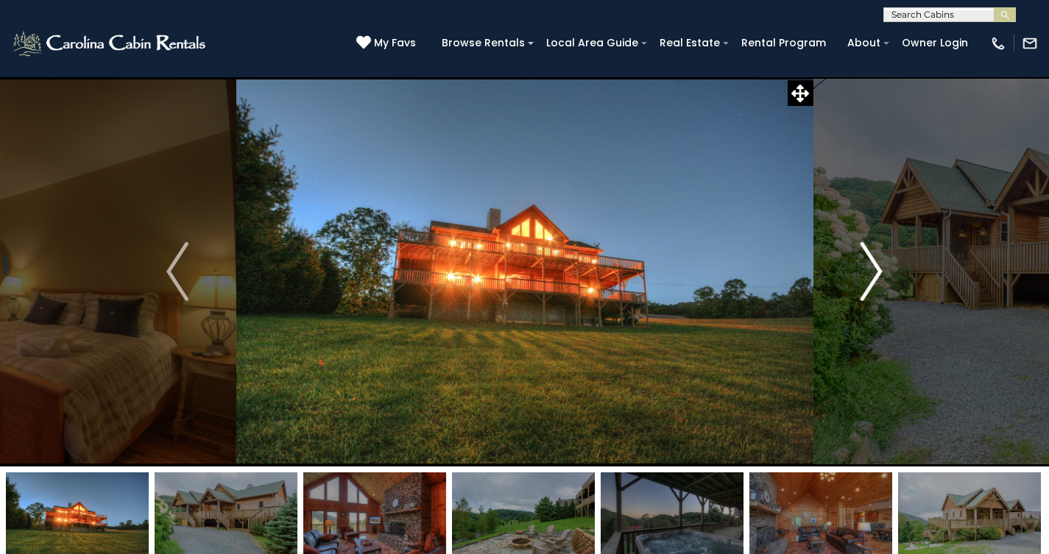
click at [872, 275] on img "Next" at bounding box center [871, 271] width 22 height 59
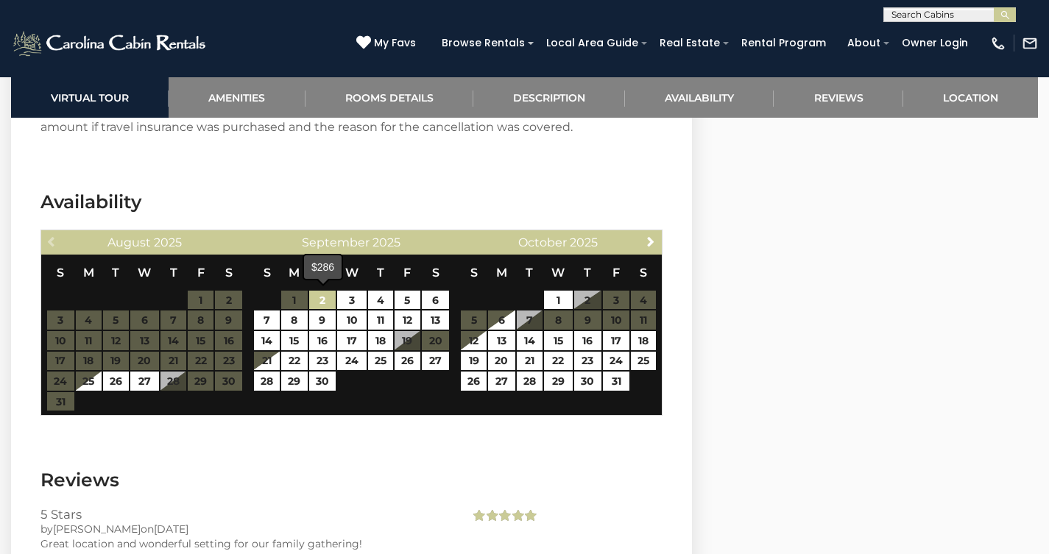
scroll to position [2884, 0]
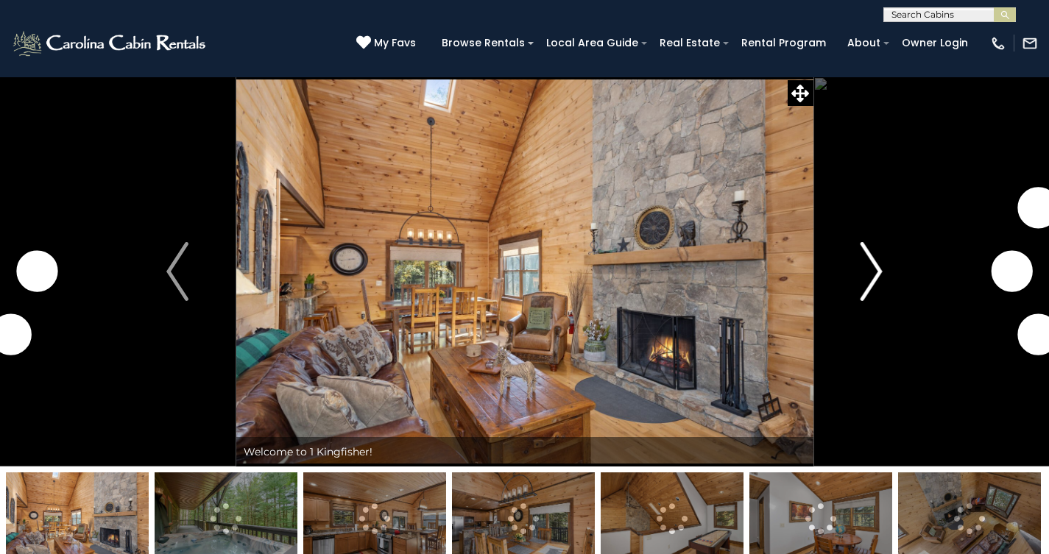
click at [877, 269] on img "Next" at bounding box center [871, 271] width 22 height 59
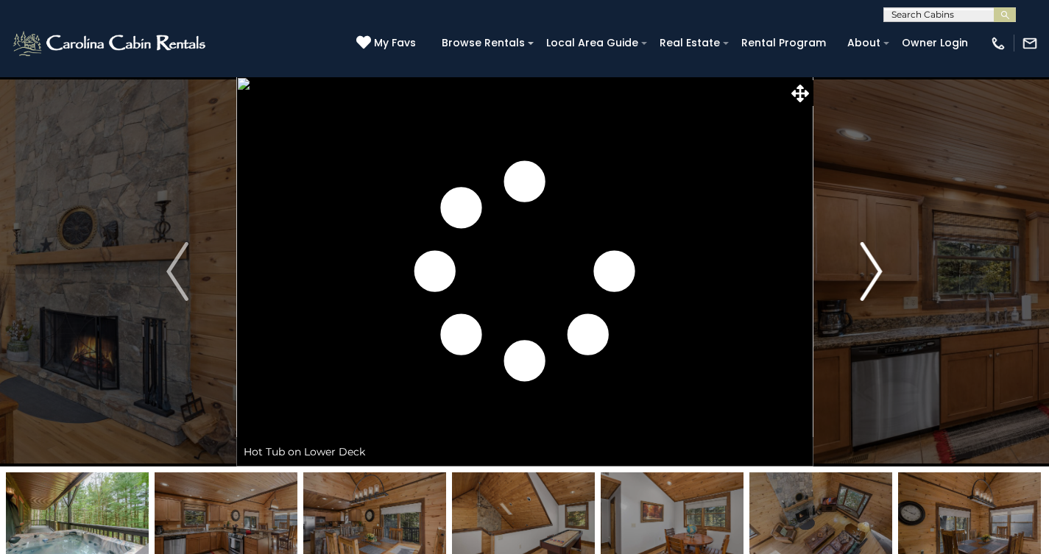
click at [877, 269] on img "Next" at bounding box center [871, 271] width 22 height 59
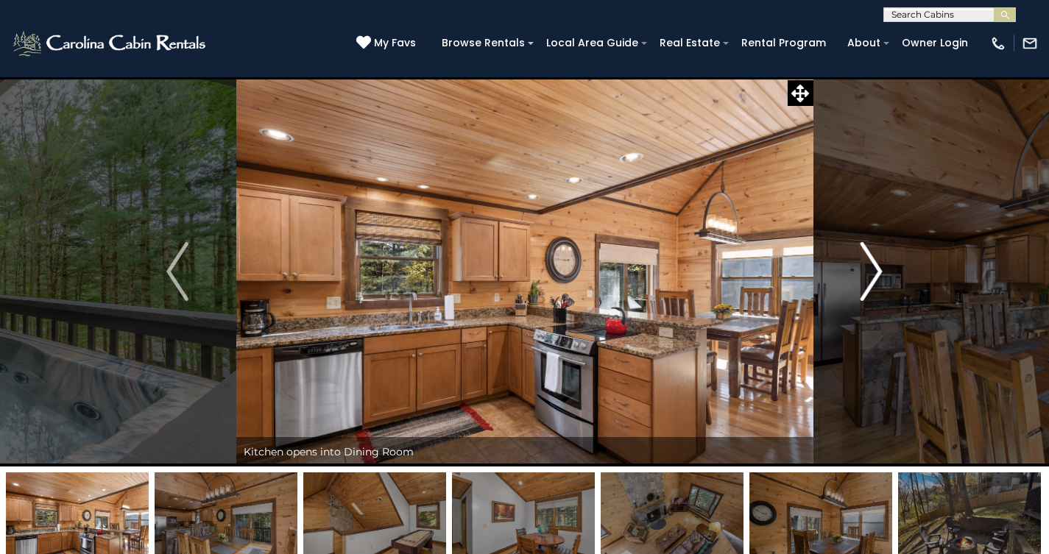
click at [877, 269] on img "Next" at bounding box center [871, 271] width 22 height 59
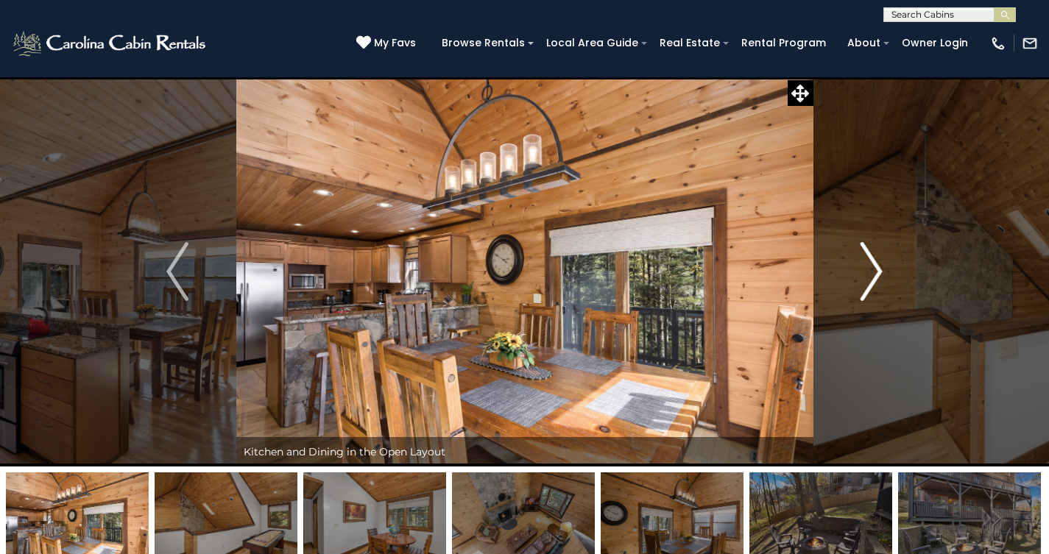
click at [877, 269] on img "Next" at bounding box center [871, 271] width 22 height 59
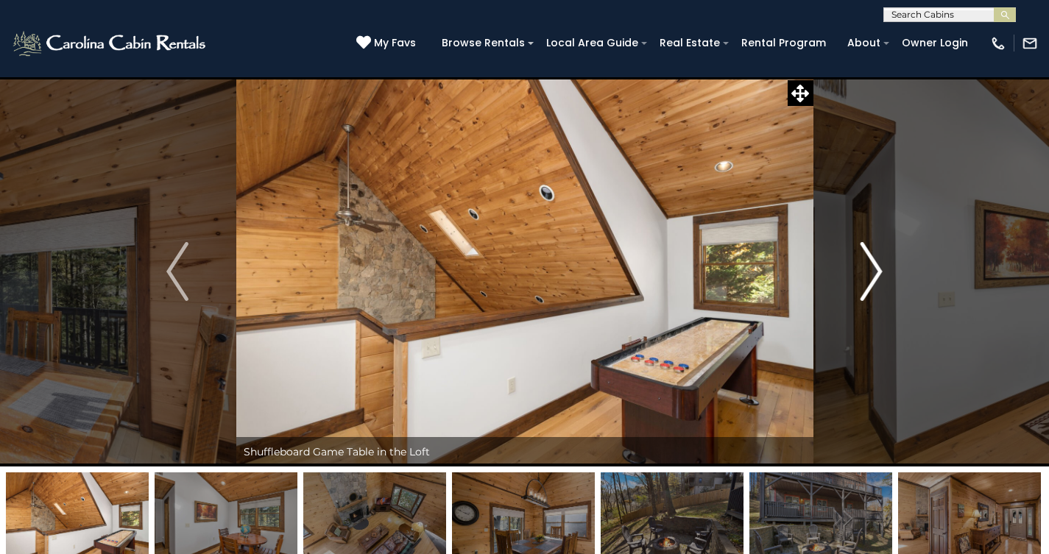
click at [877, 269] on img "Next" at bounding box center [871, 271] width 22 height 59
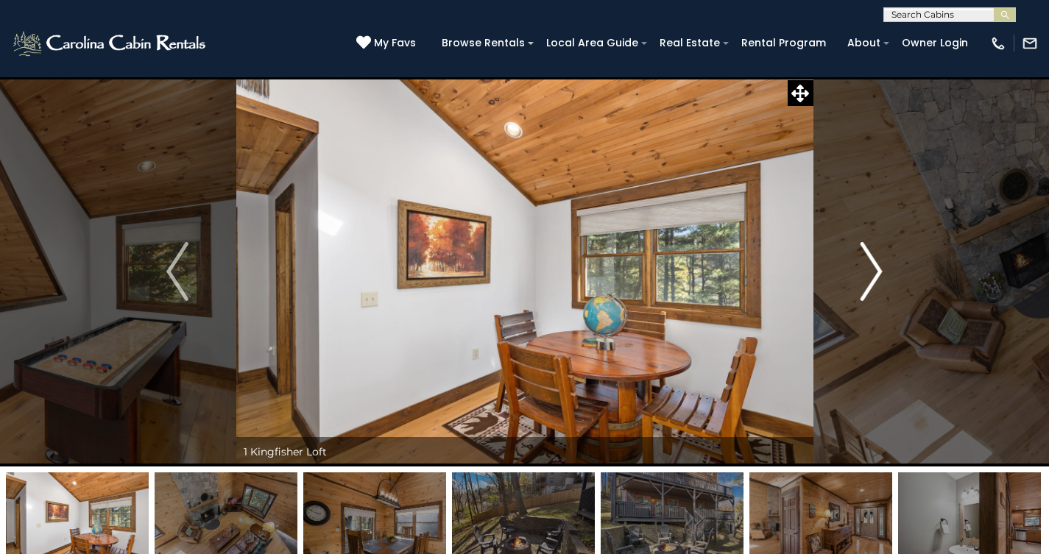
click at [877, 269] on img "Next" at bounding box center [871, 271] width 22 height 59
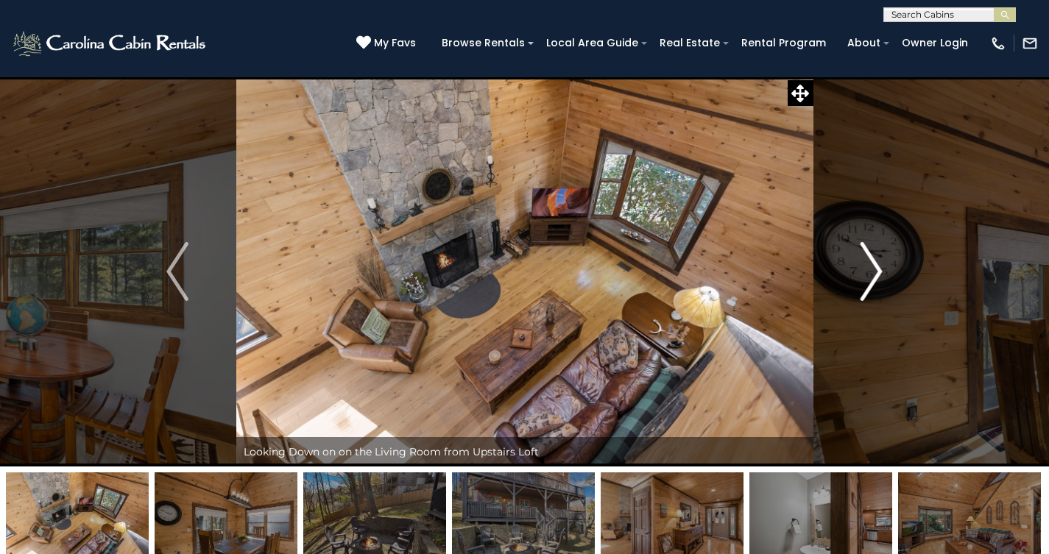
click at [877, 269] on img "Next" at bounding box center [871, 271] width 22 height 59
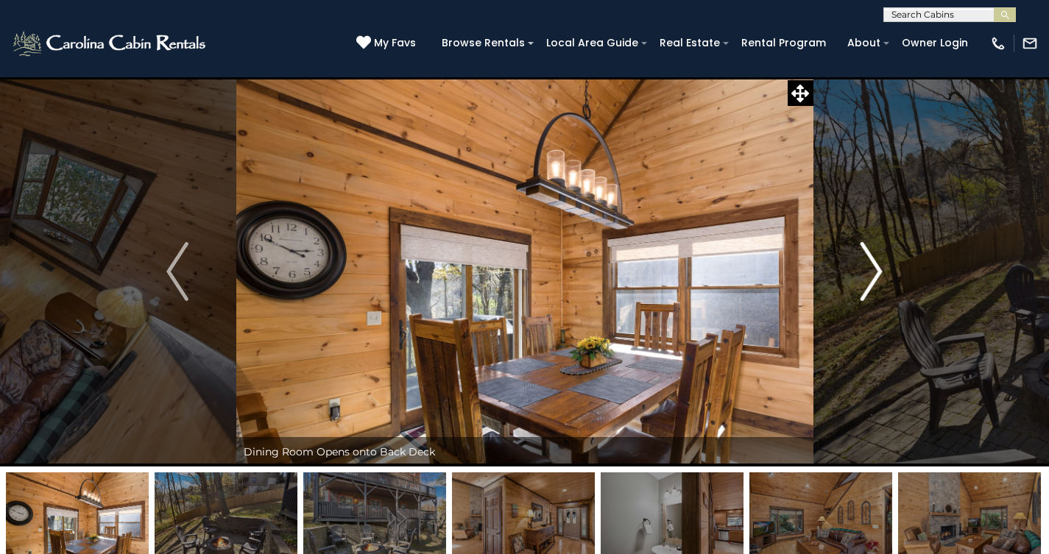
click at [877, 269] on img "Next" at bounding box center [871, 271] width 22 height 59
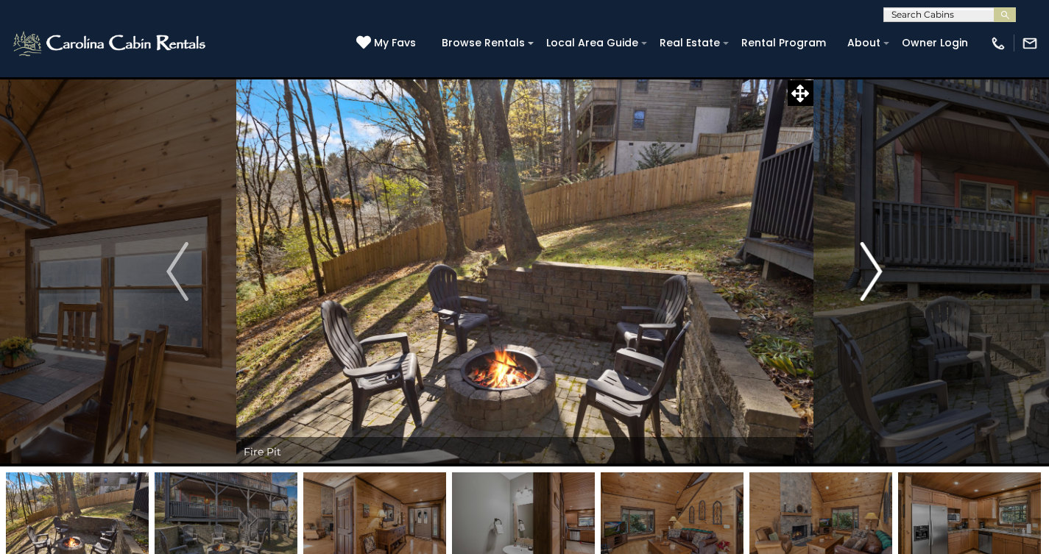
click at [877, 269] on img "Next" at bounding box center [871, 271] width 22 height 59
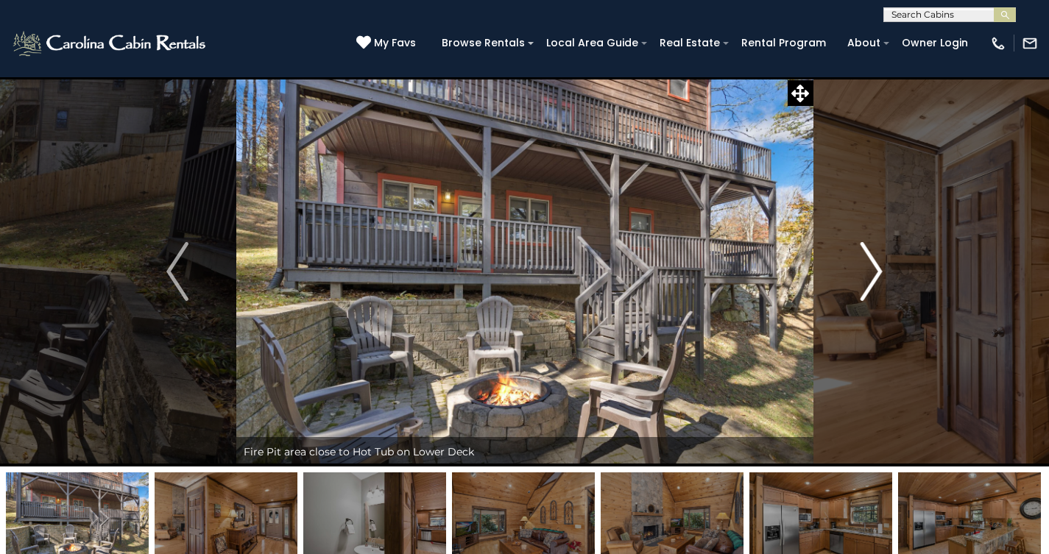
click at [877, 269] on img "Next" at bounding box center [871, 271] width 22 height 59
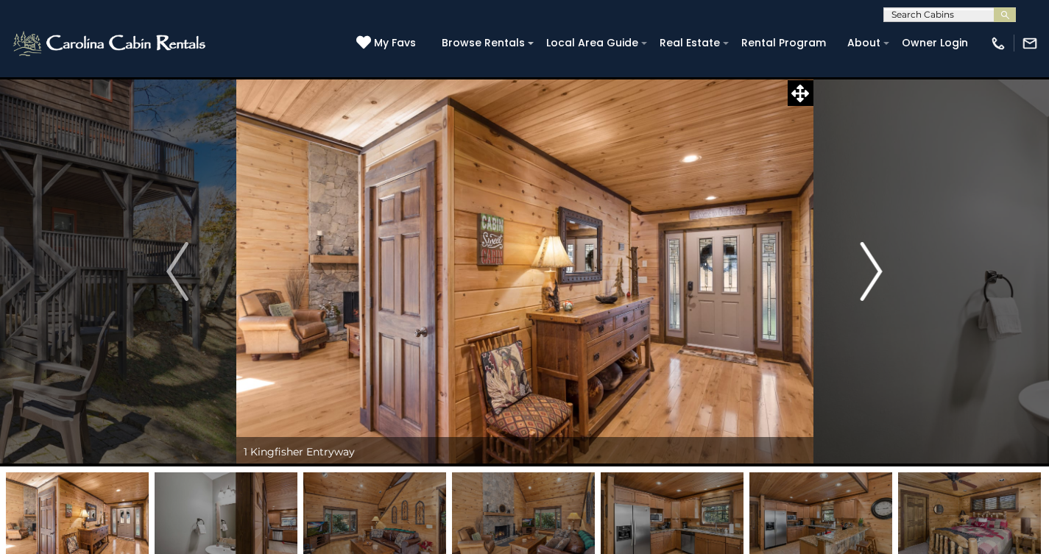
click at [877, 269] on img "Next" at bounding box center [871, 271] width 22 height 59
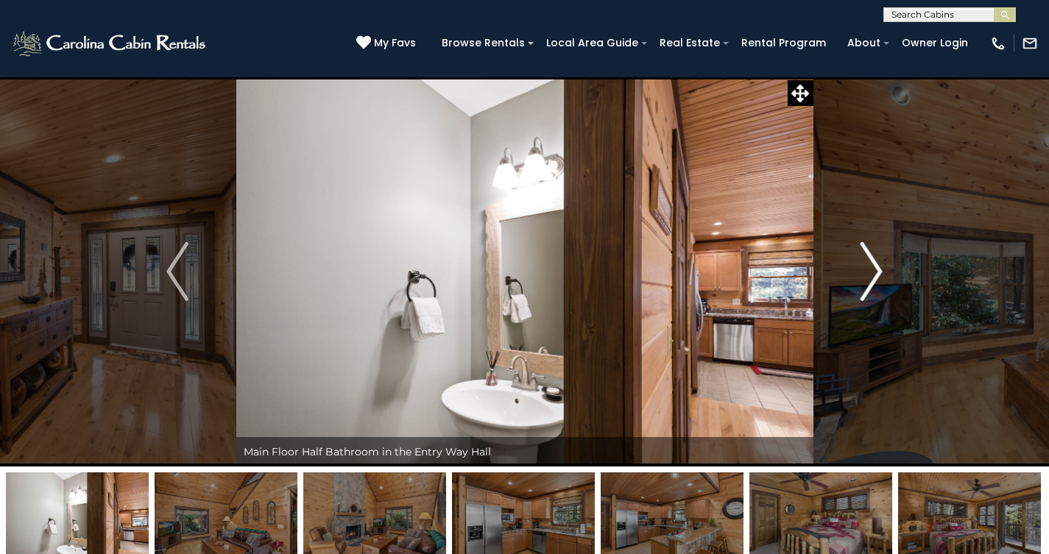
click at [877, 269] on img "Next" at bounding box center [871, 271] width 22 height 59
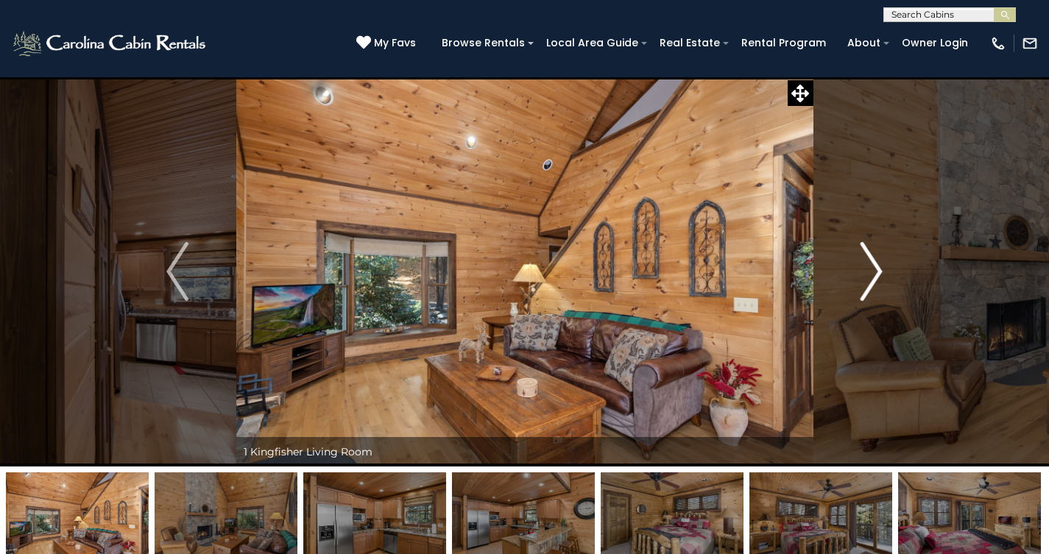
click at [877, 269] on img "Next" at bounding box center [871, 271] width 22 height 59
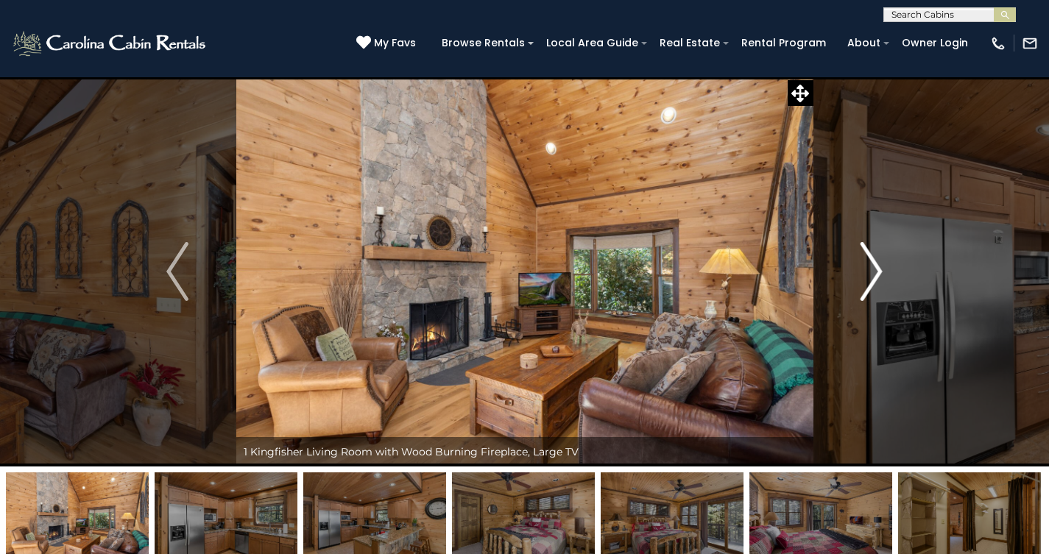
click at [877, 269] on img "Next" at bounding box center [871, 271] width 22 height 59
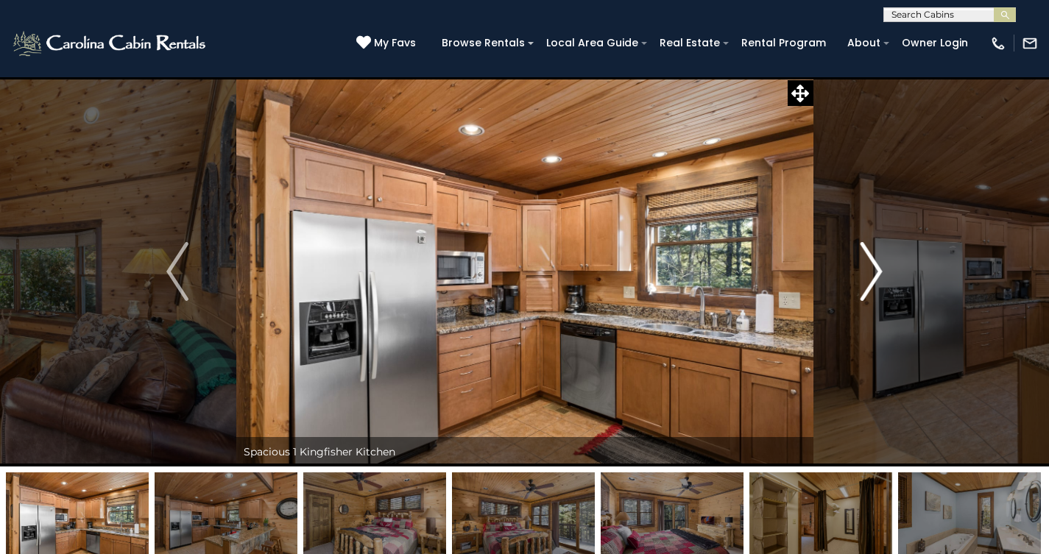
click at [877, 269] on img "Next" at bounding box center [871, 271] width 22 height 59
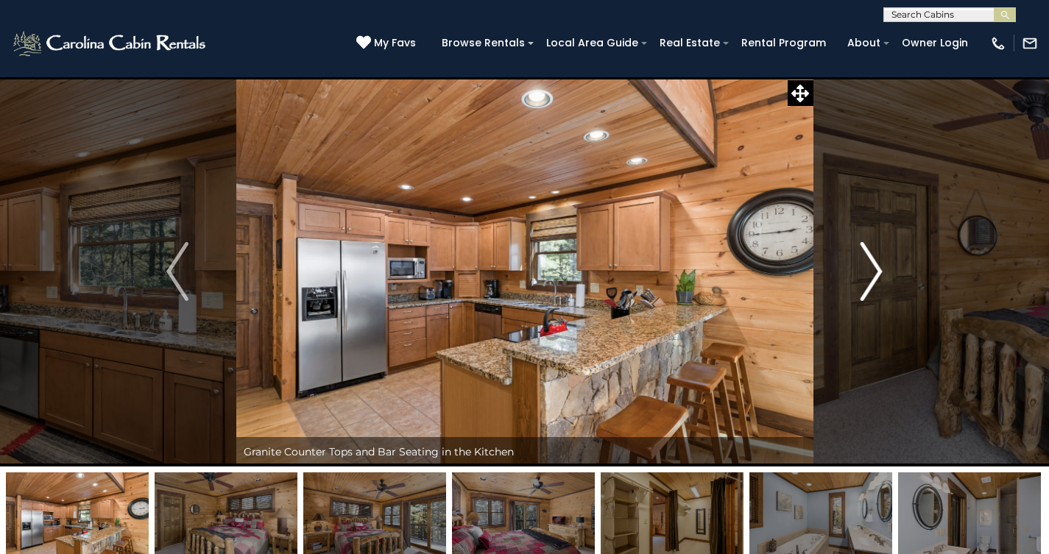
click at [877, 269] on img "Next" at bounding box center [871, 271] width 22 height 59
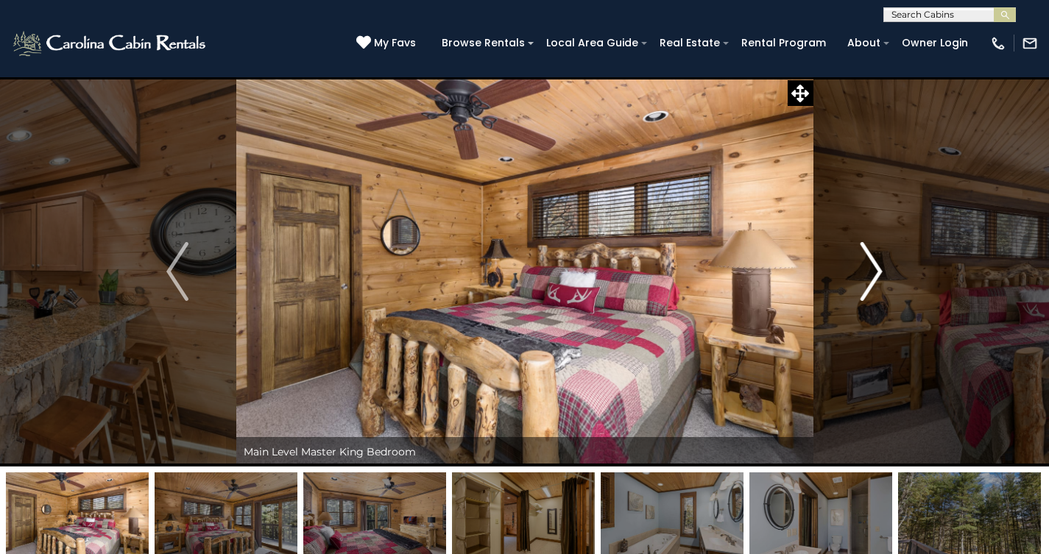
click at [877, 269] on img "Next" at bounding box center [871, 271] width 22 height 59
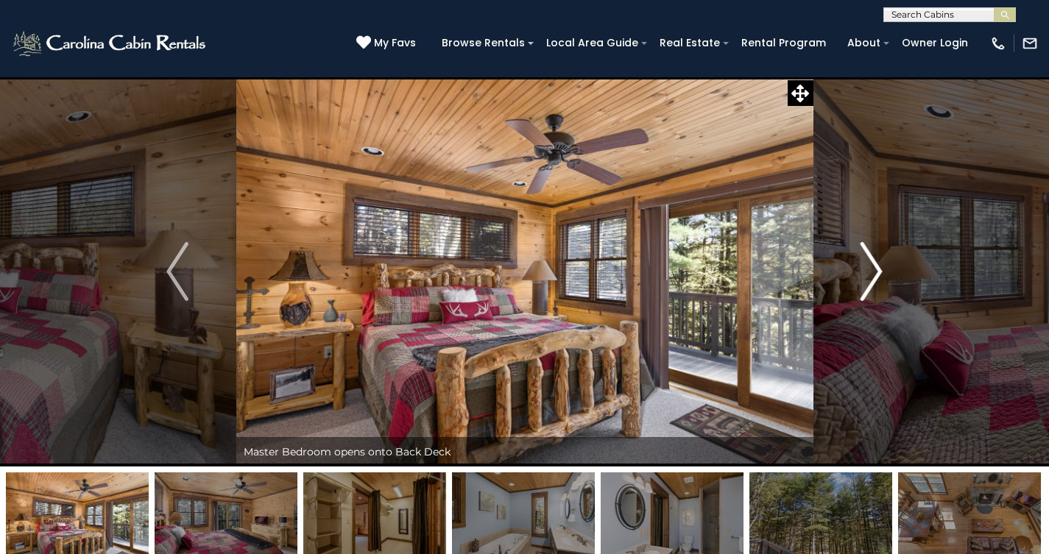
click at [877, 269] on img "Next" at bounding box center [871, 271] width 22 height 59
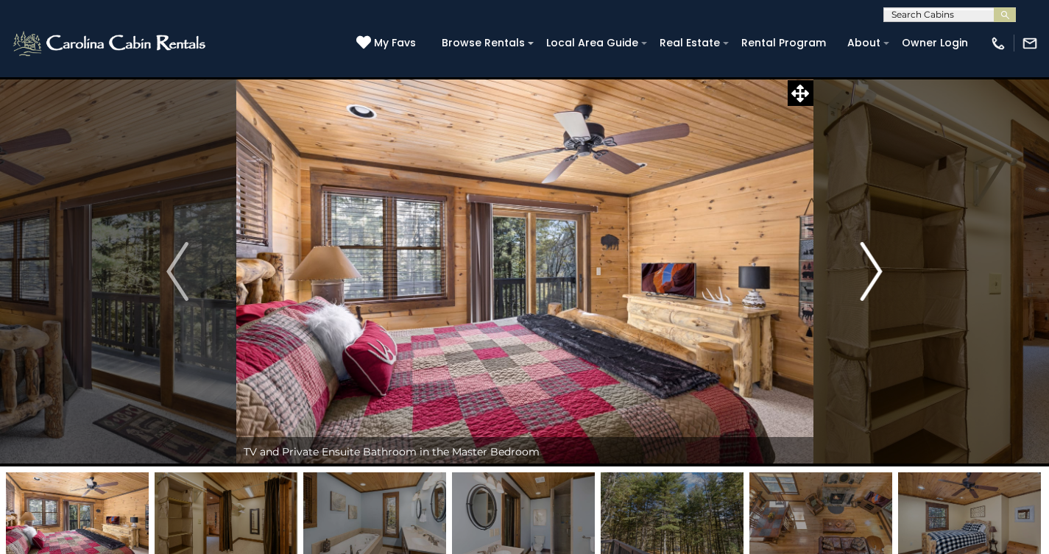
click at [877, 269] on img "Next" at bounding box center [871, 271] width 22 height 59
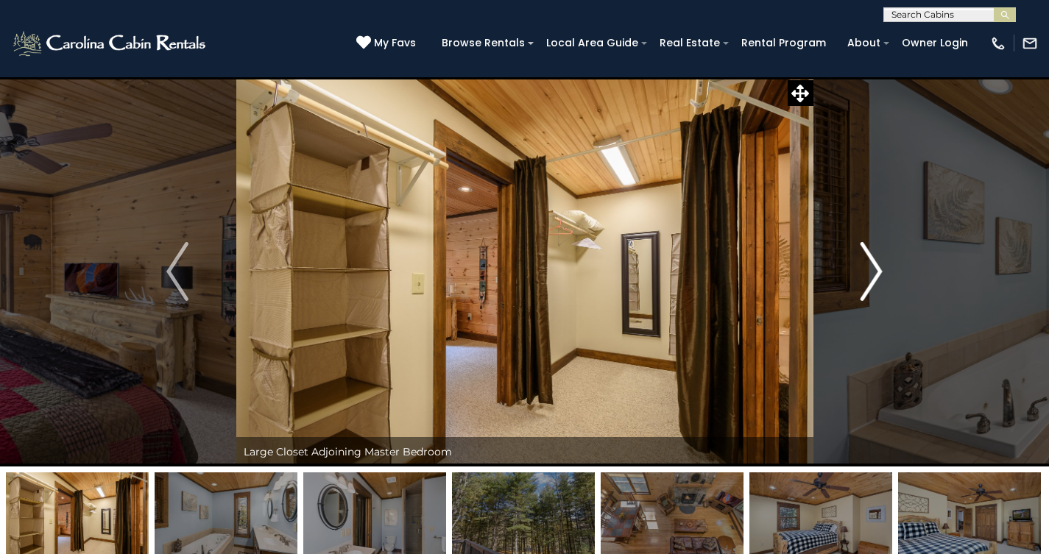
click at [877, 272] on img "Next" at bounding box center [871, 271] width 22 height 59
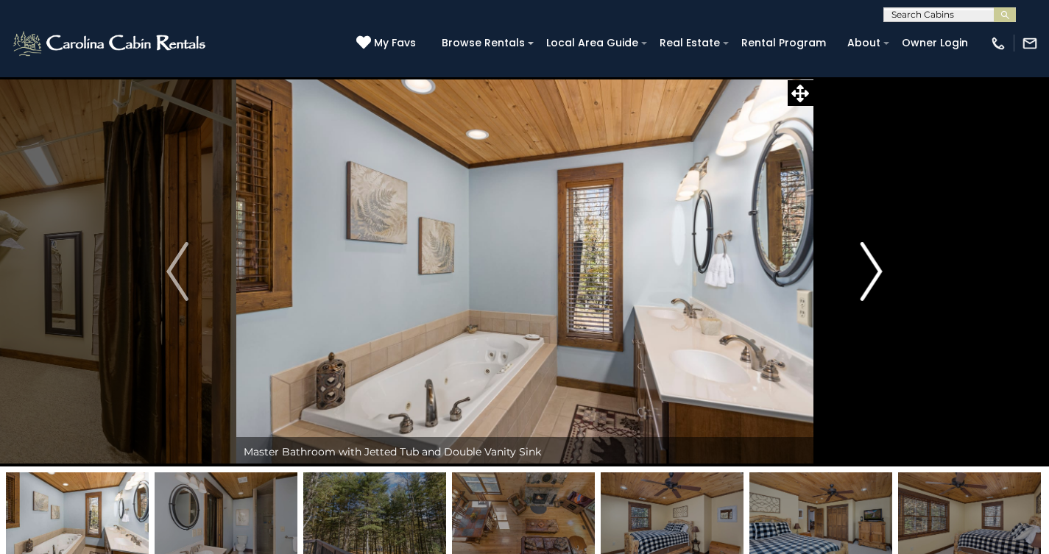
click at [877, 272] on img "Next" at bounding box center [871, 271] width 22 height 59
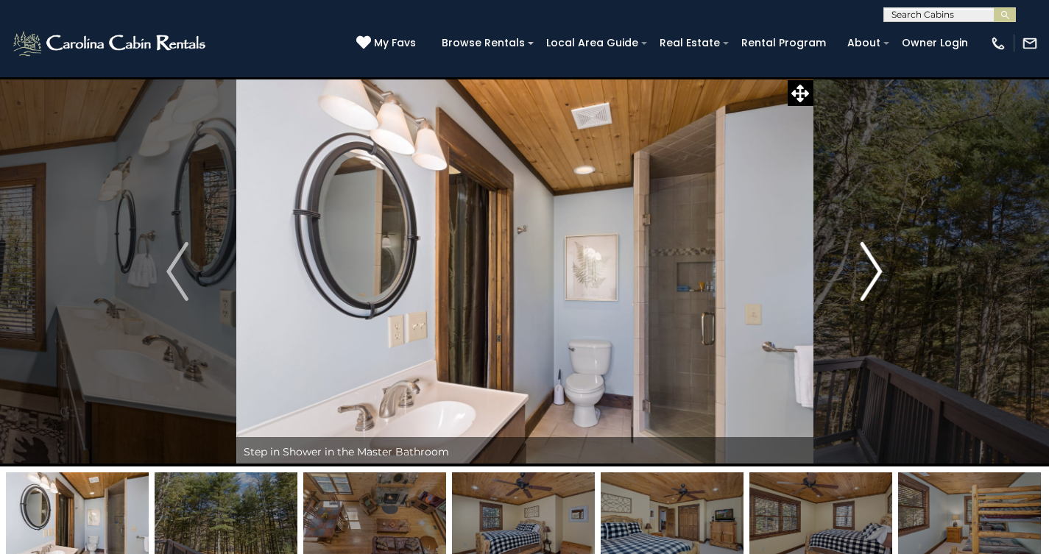
click at [877, 272] on img "Next" at bounding box center [871, 271] width 22 height 59
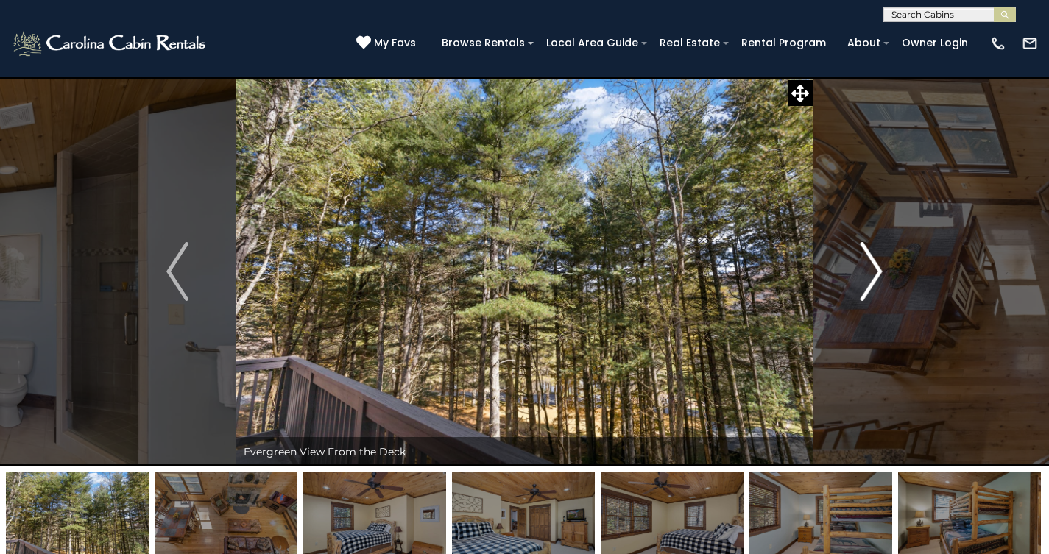
click at [877, 272] on img "Next" at bounding box center [871, 271] width 22 height 59
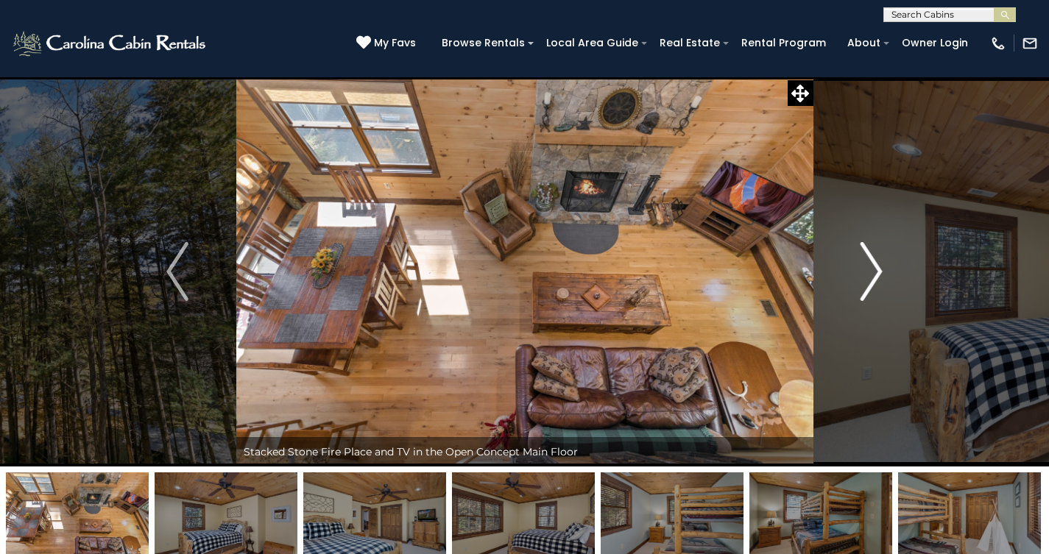
click at [877, 272] on img "Next" at bounding box center [871, 271] width 22 height 59
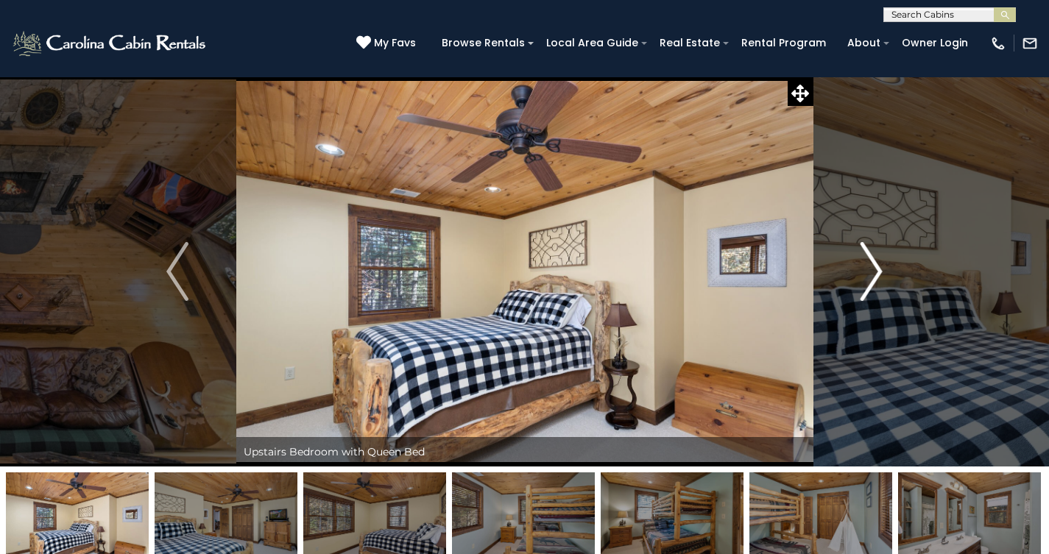
click at [877, 272] on img "Next" at bounding box center [871, 271] width 22 height 59
